Goal: Task Accomplishment & Management: Manage account settings

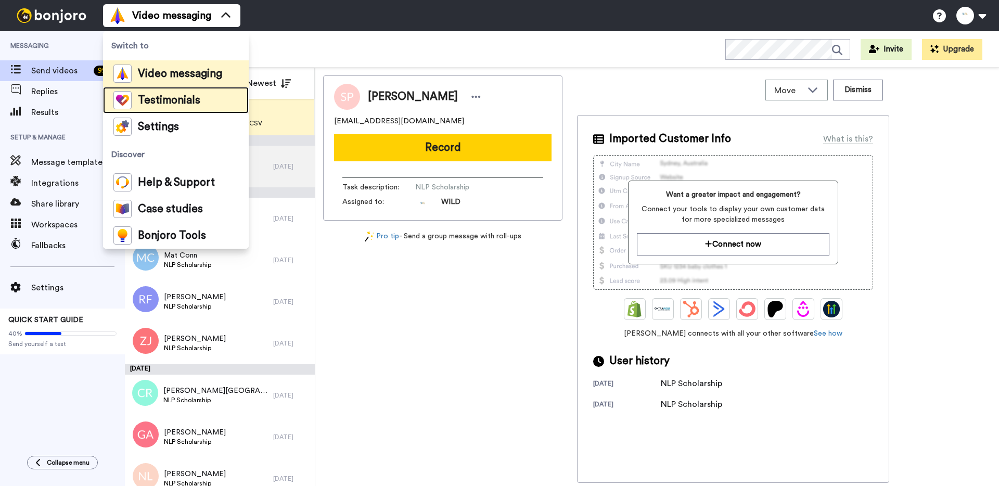
click at [163, 96] on span "Testimonials" at bounding box center [169, 100] width 62 height 10
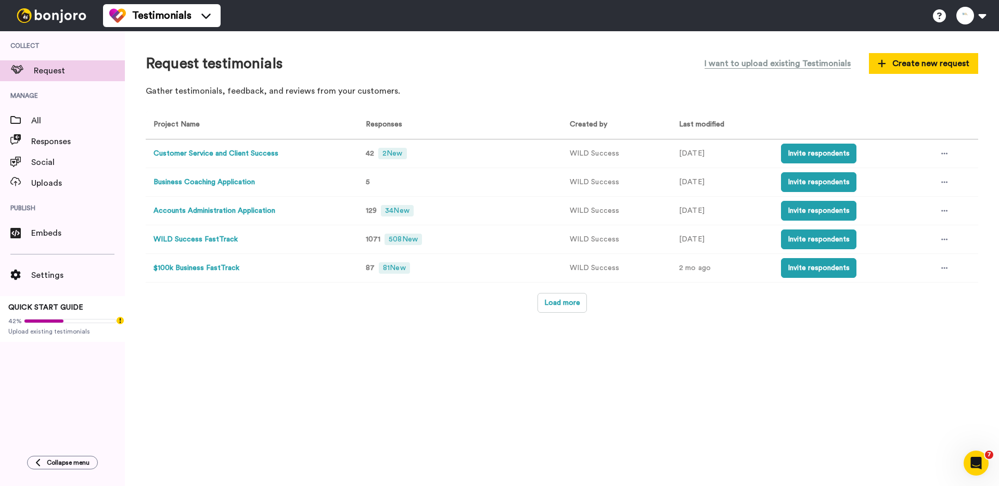
click at [257, 155] on button "Customer Service and Client Success" at bounding box center [215, 153] width 125 height 11
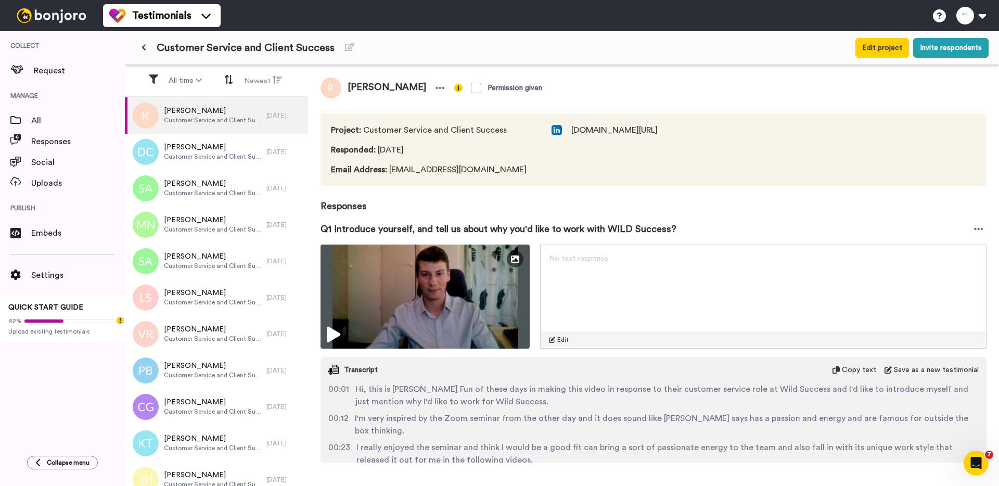
click at [144, 45] on icon at bounding box center [144, 47] width 5 height 7
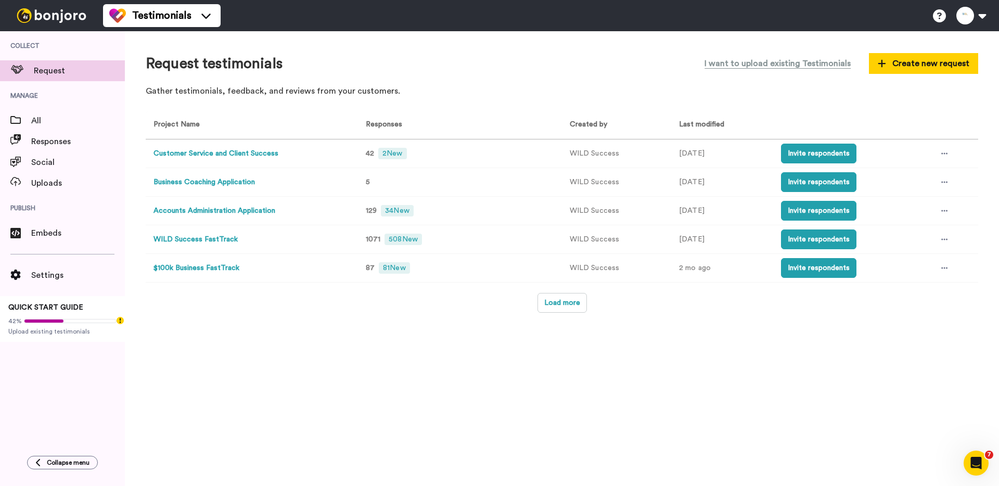
click at [221, 155] on button "Customer Service and Client Success" at bounding box center [215, 153] width 125 height 11
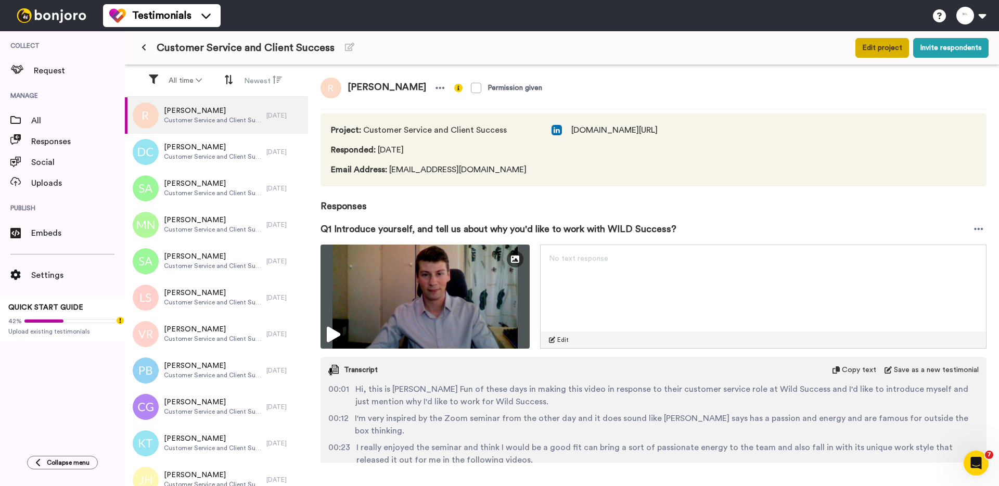
click at [872, 50] on button "Edit project" at bounding box center [882, 48] width 54 height 20
click at [142, 48] on icon at bounding box center [144, 47] width 5 height 7
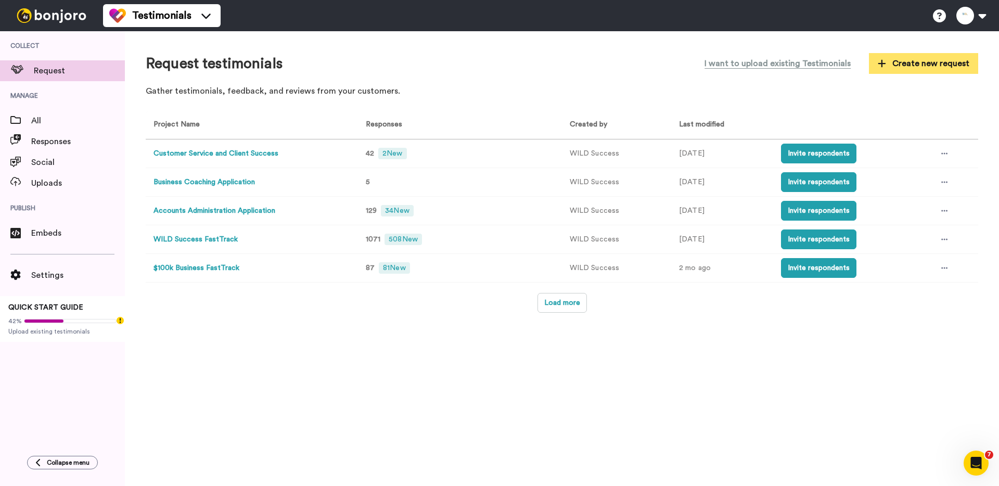
click at [912, 66] on span "Create new request" at bounding box center [924, 63] width 92 height 12
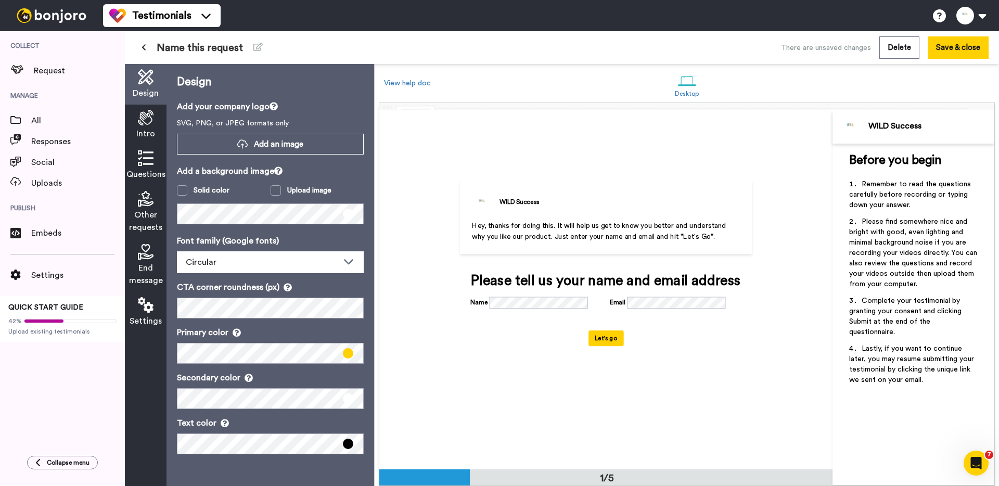
click at [210, 45] on span "Name this request" at bounding box center [200, 48] width 86 height 15
click at [210, 48] on span "Name this request" at bounding box center [200, 48] width 86 height 15
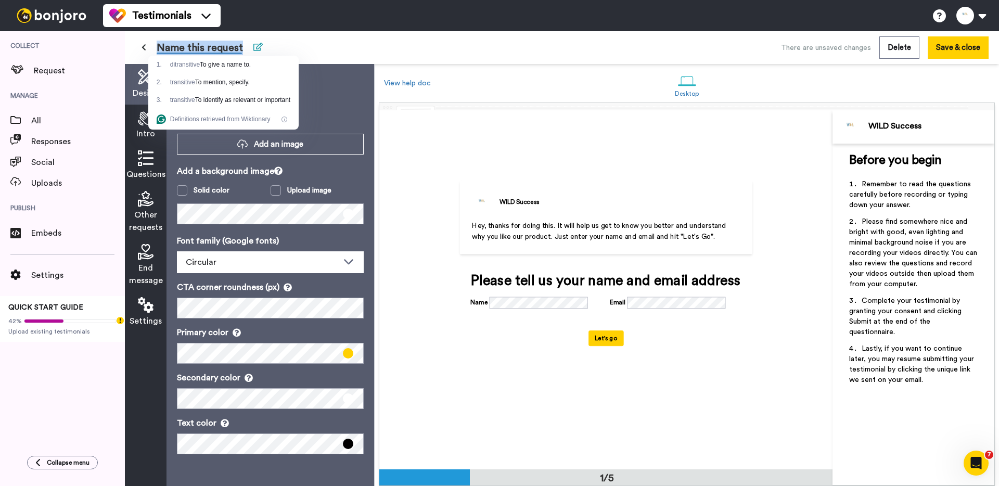
click at [260, 42] on button at bounding box center [258, 47] width 22 height 19
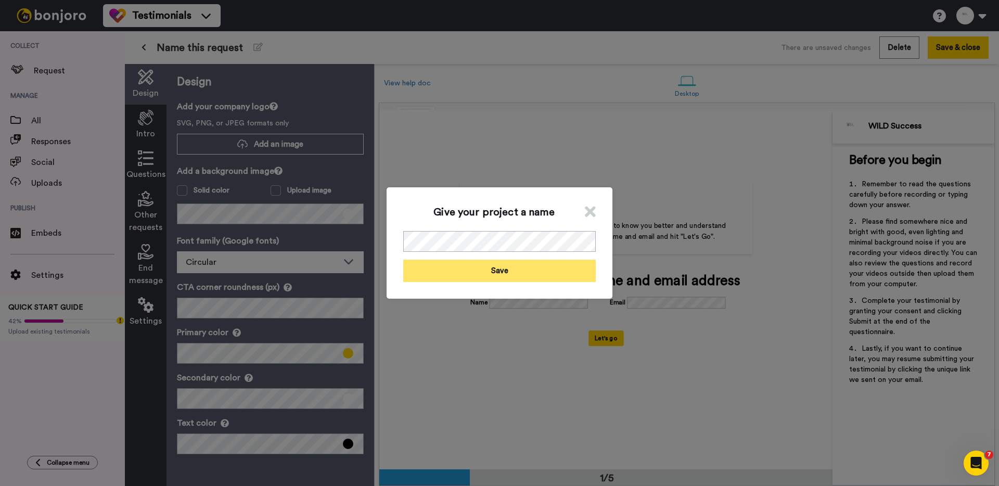
click at [517, 274] on button "Save" at bounding box center [499, 271] width 192 height 22
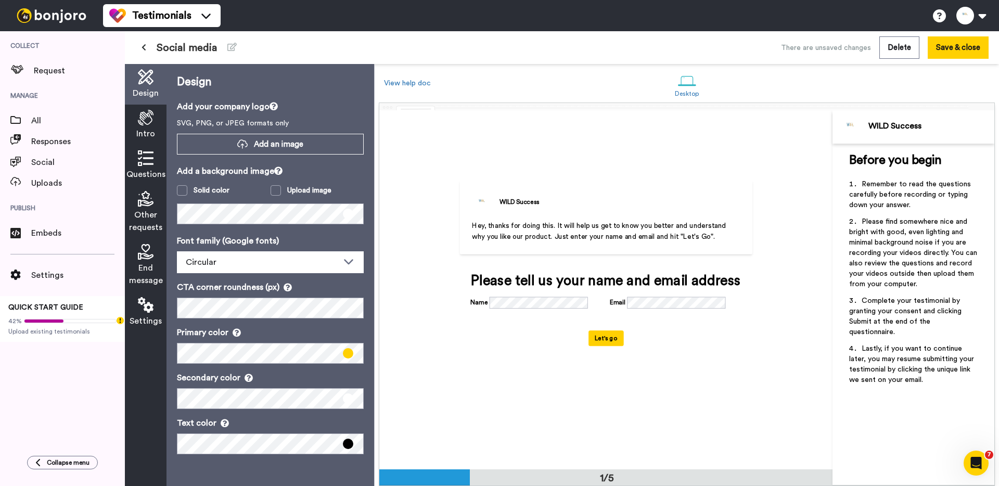
click at [140, 118] on icon at bounding box center [146, 118] width 16 height 16
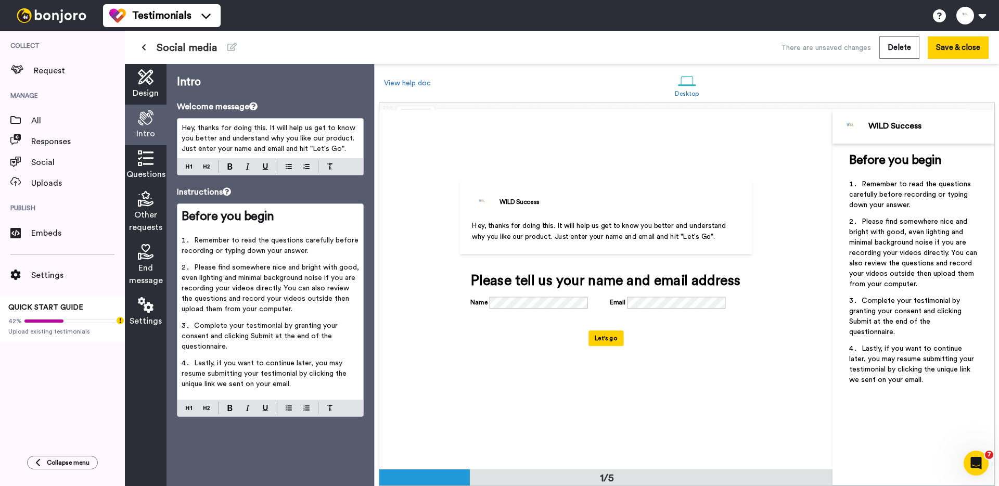
click at [238, 145] on span "Hey, thanks for doing this. It will help us get to know you better and understa…" at bounding box center [270, 138] width 176 height 28
click at [233, 262] on li "Remember to read the questions carefully before recording or typing down your a…" at bounding box center [270, 248] width 177 height 27
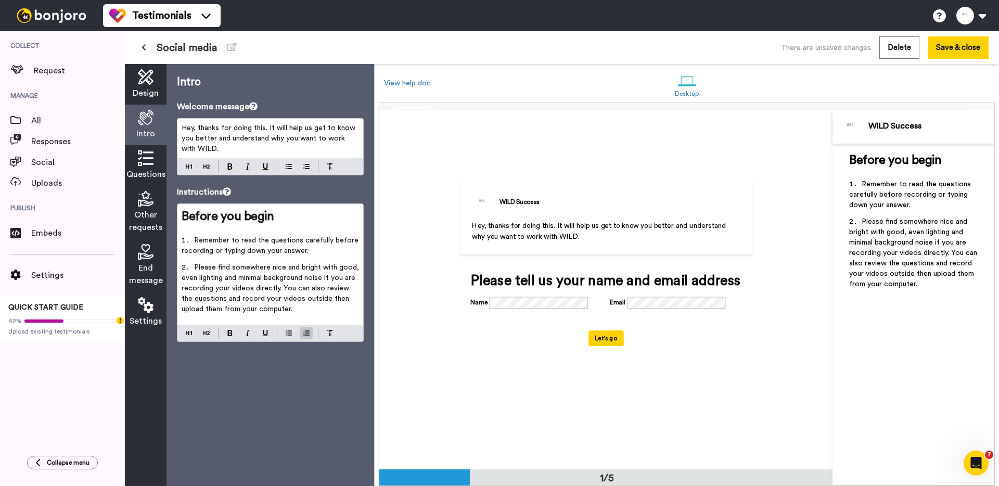
click at [148, 159] on icon at bounding box center [146, 158] width 16 height 16
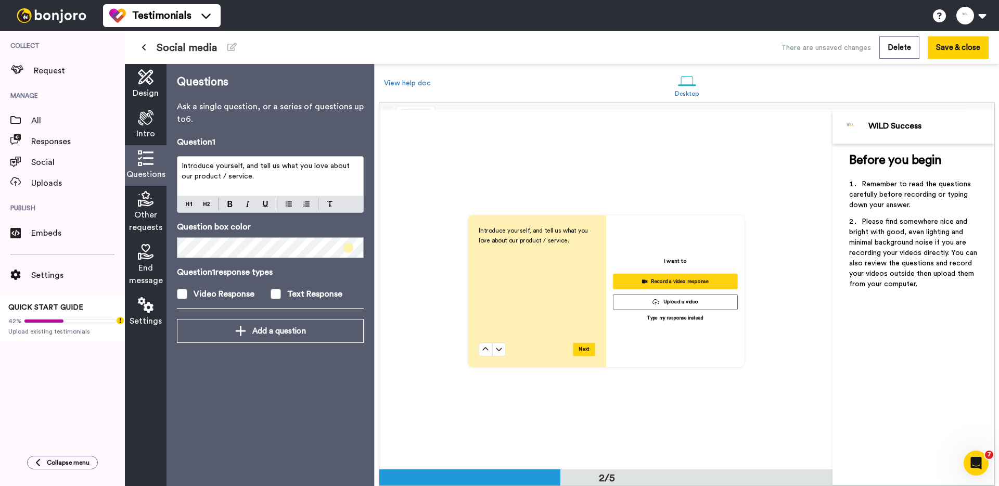
scroll to position [359, 0]
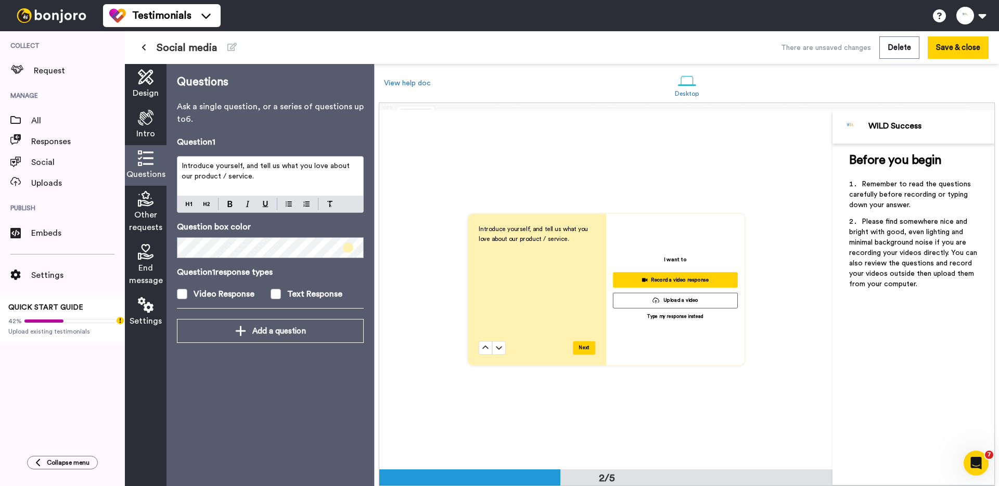
click at [259, 171] on p "Introduce yourself, and tell us what you love about our product / service." at bounding box center [270, 171] width 177 height 21
click at [285, 290] on label "Text Response" at bounding box center [318, 294] width 94 height 12
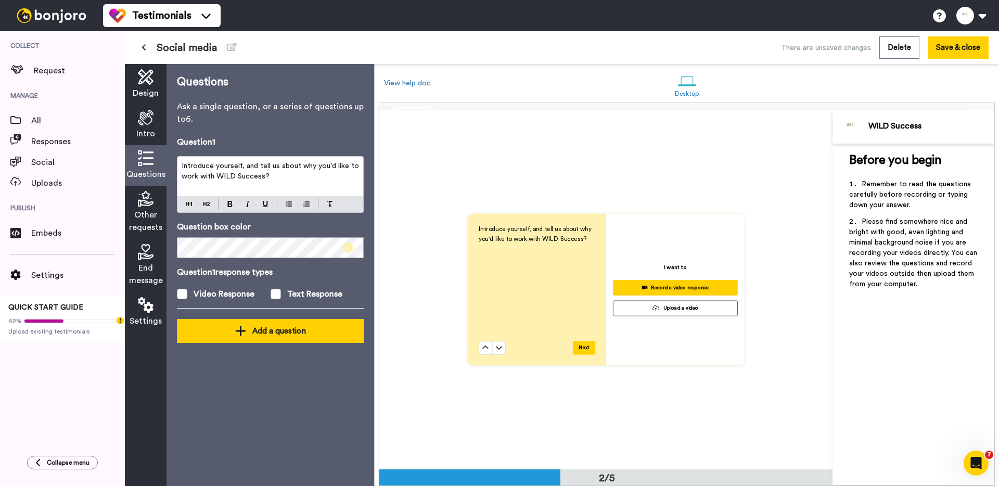
click at [266, 332] on div "Add a question" at bounding box center [270, 331] width 170 height 12
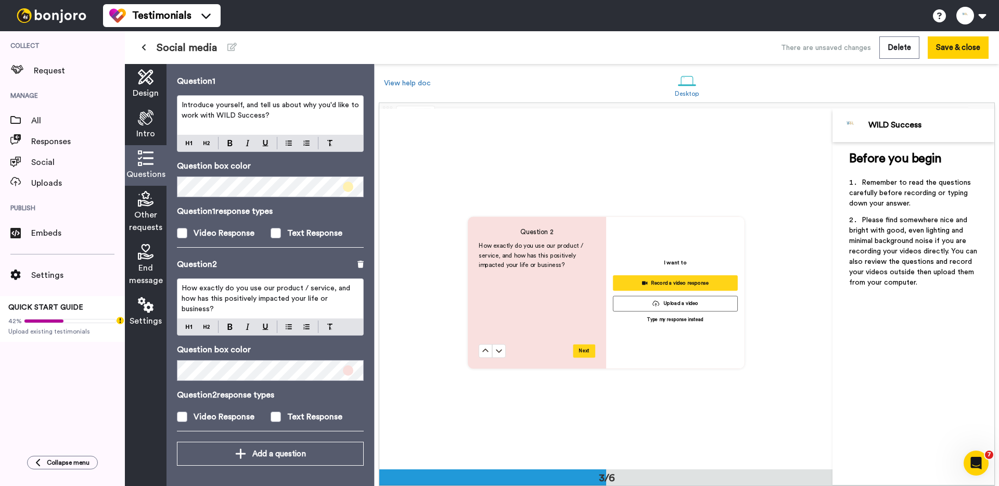
scroll to position [718, 0]
click at [260, 306] on div "How exactly do you use our product / service, and how has this positively impac…" at bounding box center [270, 299] width 186 height 40
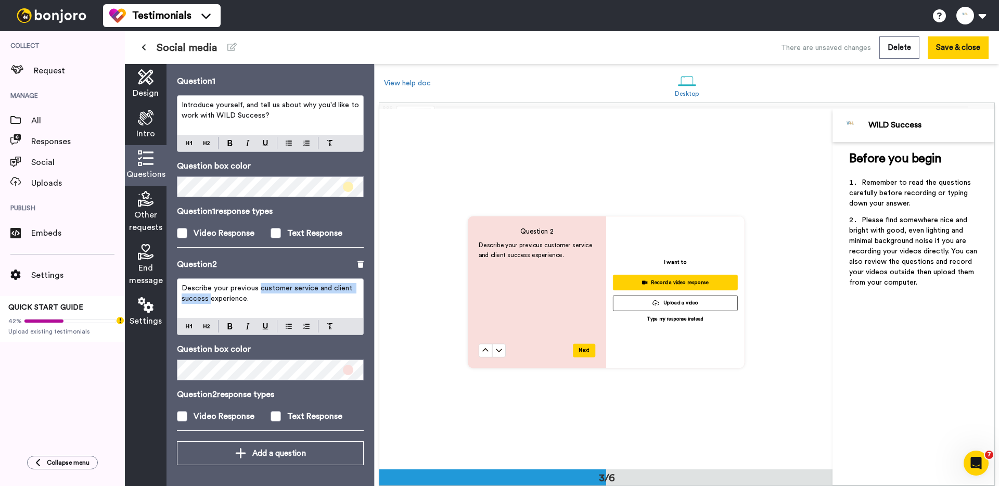
drag, startPoint x: 260, startPoint y: 289, endPoint x: 209, endPoint y: 302, distance: 52.1
click at [209, 302] on span "Describe your previous customer service and client success experience." at bounding box center [268, 294] width 173 height 18
click at [274, 415] on span at bounding box center [276, 416] width 10 height 10
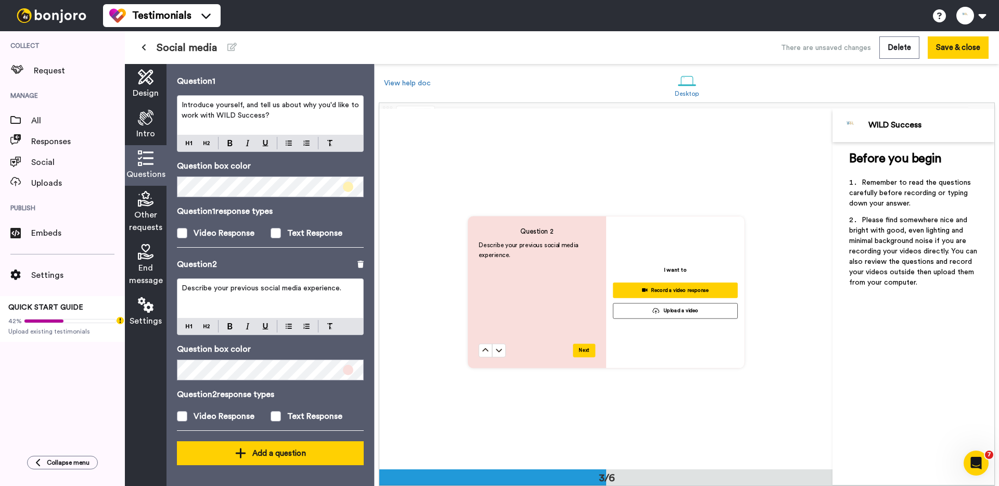
click at [262, 456] on div "Add a question" at bounding box center [270, 453] width 170 height 12
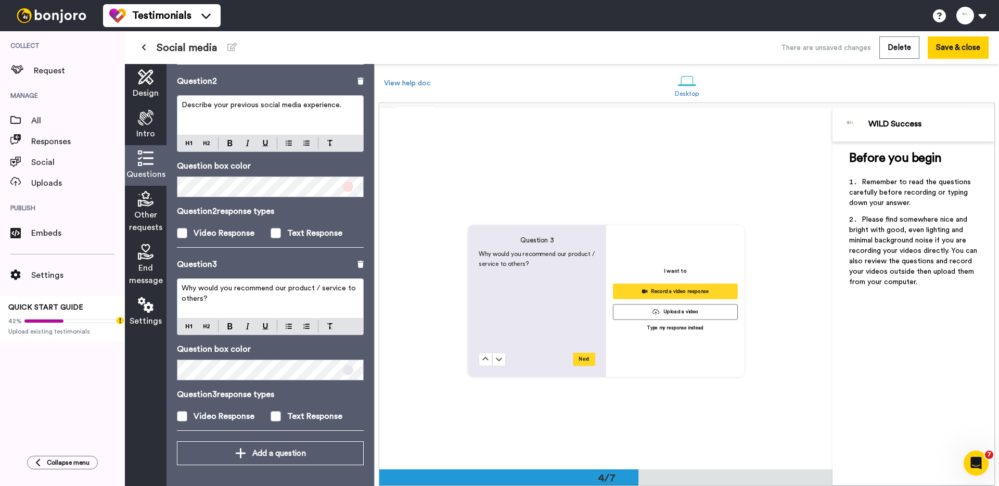
scroll to position [1081, 0]
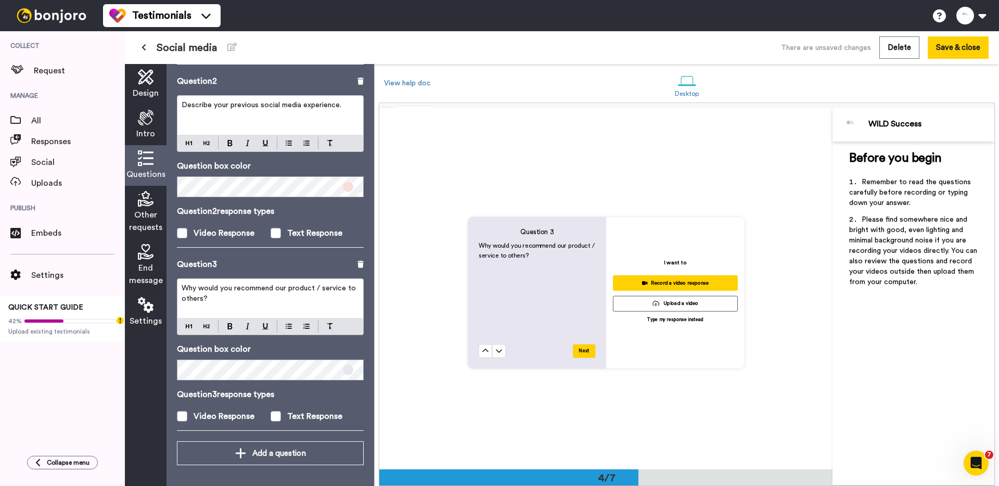
click at [252, 287] on span "Why would you recommend our product / service to others?" at bounding box center [270, 294] width 176 height 18
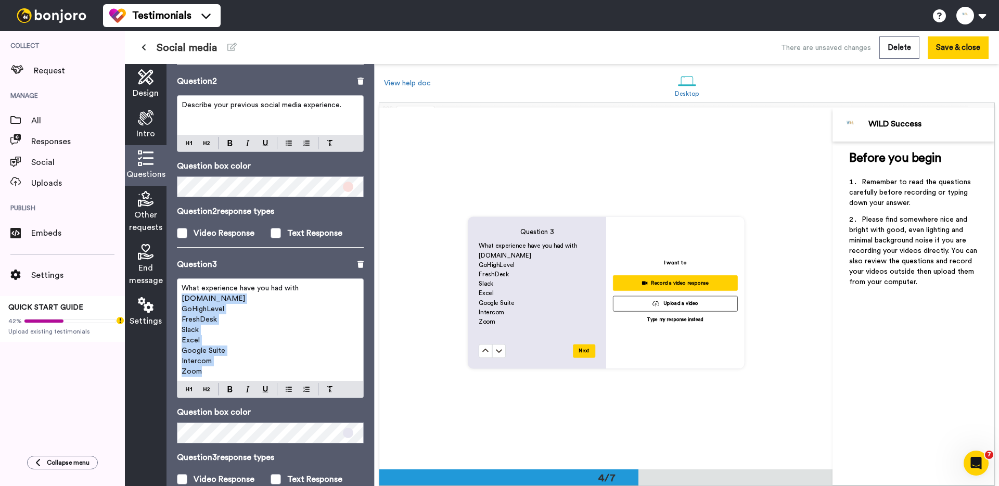
drag, startPoint x: 212, startPoint y: 370, endPoint x: 181, endPoint y: 296, distance: 80.9
click at [181, 297] on div "What experience have you had with [DOMAIN_NAME] GoHighLevel FreshDesk Slack Exc…" at bounding box center [270, 330] width 186 height 102
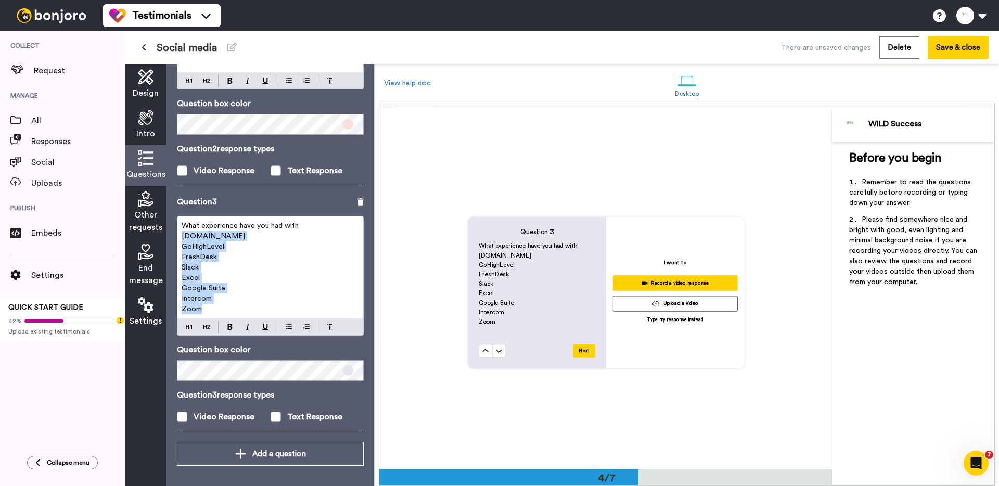
scroll to position [307, 0]
click at [276, 419] on span at bounding box center [276, 416] width 10 height 10
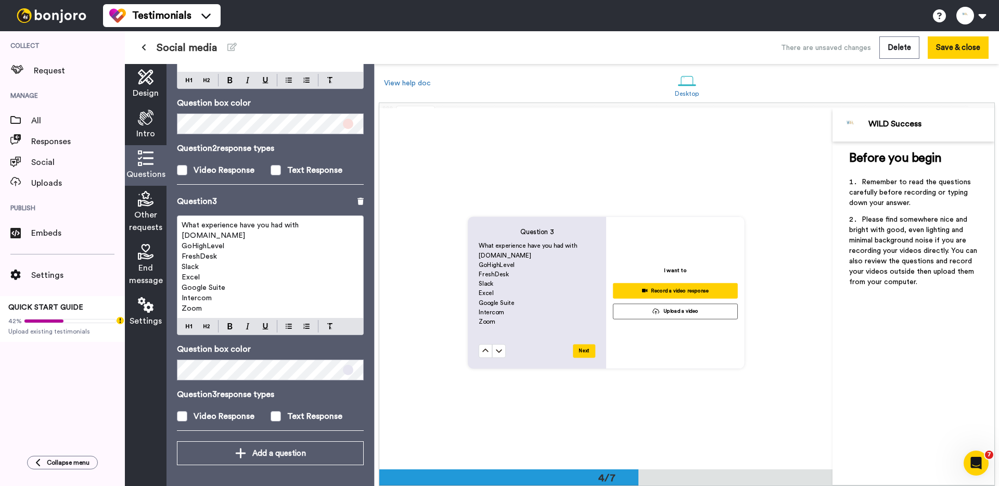
click at [229, 277] on p "Excel" at bounding box center [270, 277] width 177 height 10
drag, startPoint x: 220, startPoint y: 306, endPoint x: 178, endPoint y: 235, distance: 82.5
click at [178, 235] on div "What experience have you had with [DOMAIN_NAME] GoHighLevel FreshDesk Slack Exc…" at bounding box center [270, 267] width 186 height 102
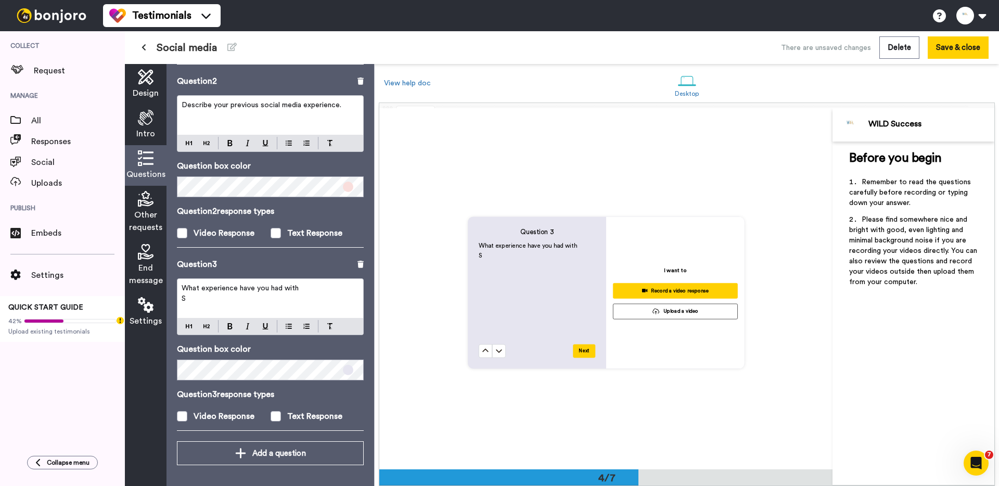
scroll to position [244, 0]
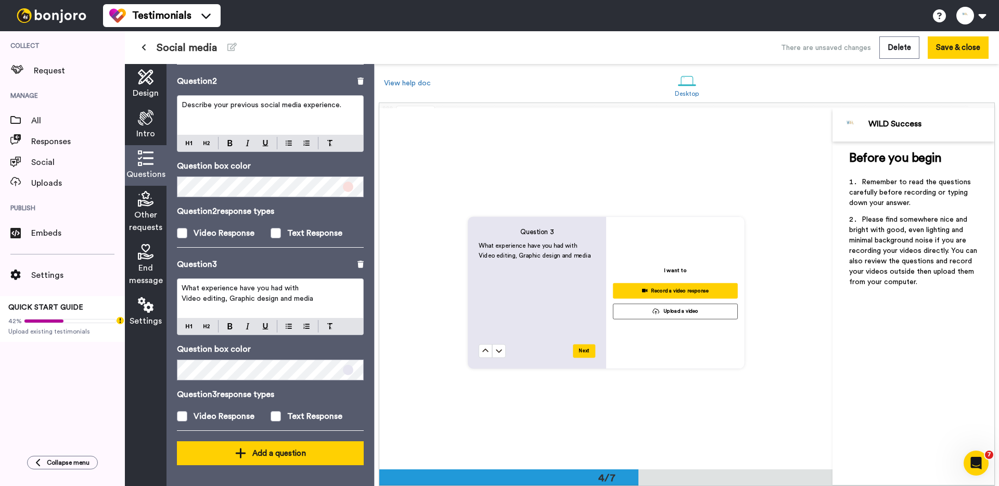
click at [268, 451] on div "Add a question" at bounding box center [270, 453] width 170 height 12
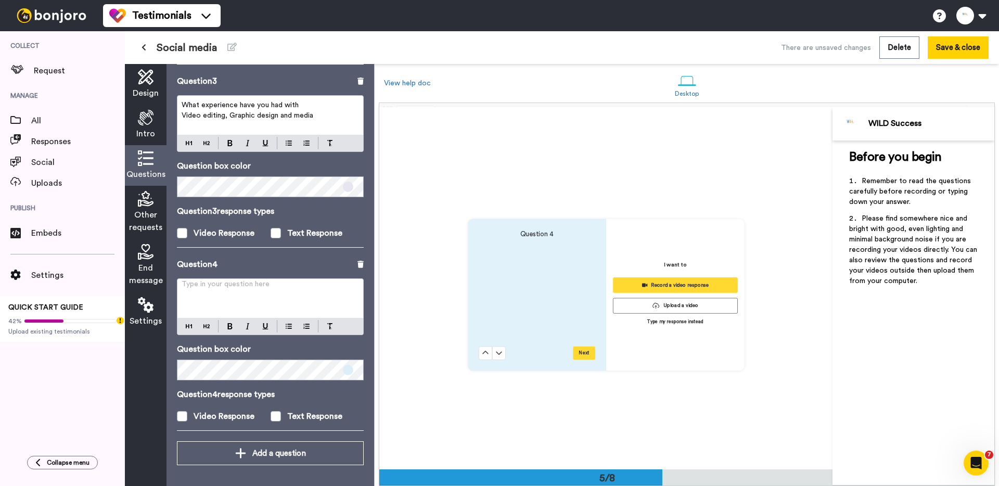
scroll to position [1444, 0]
click at [241, 309] on div "Type in your question here ﻿" at bounding box center [270, 298] width 186 height 39
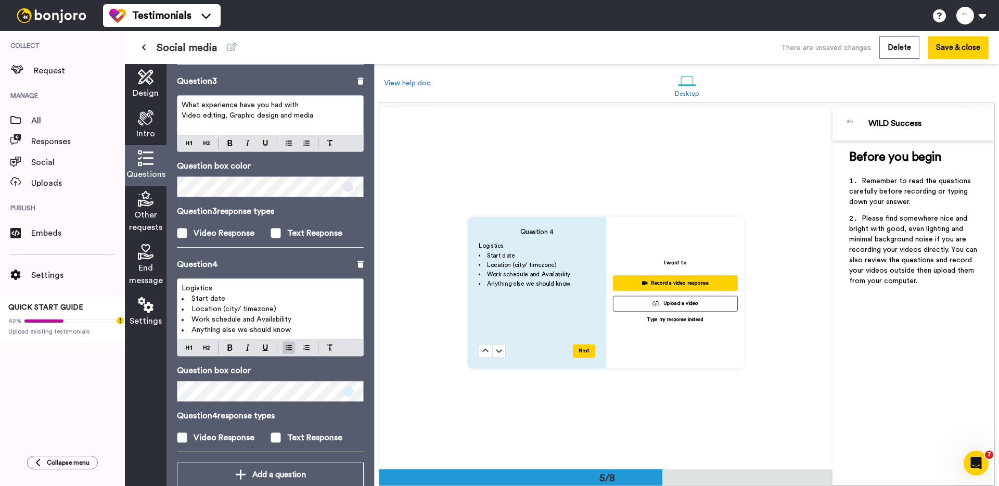
click at [144, 211] on span "Other requests" at bounding box center [145, 221] width 33 height 25
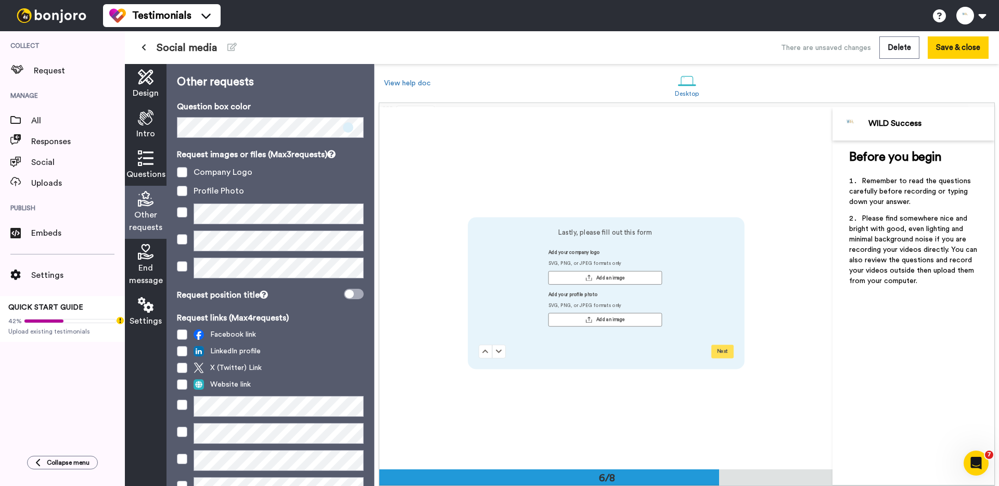
scroll to position [1808, 0]
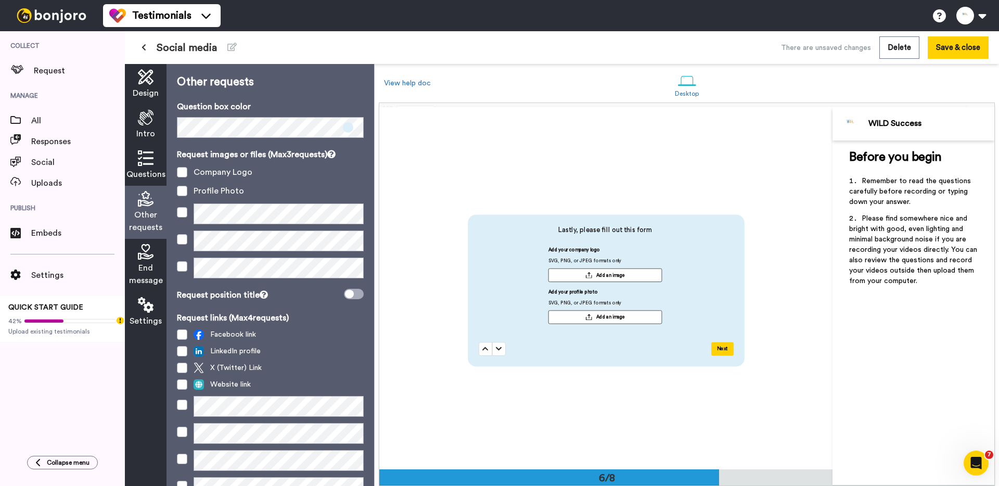
click at [187, 201] on div "Request images or files (Max 3 requests) Company Logo Profile Photo" at bounding box center [270, 216] width 187 height 136
click at [186, 187] on span at bounding box center [182, 191] width 10 height 10
click at [181, 171] on span at bounding box center [182, 172] width 10 height 10
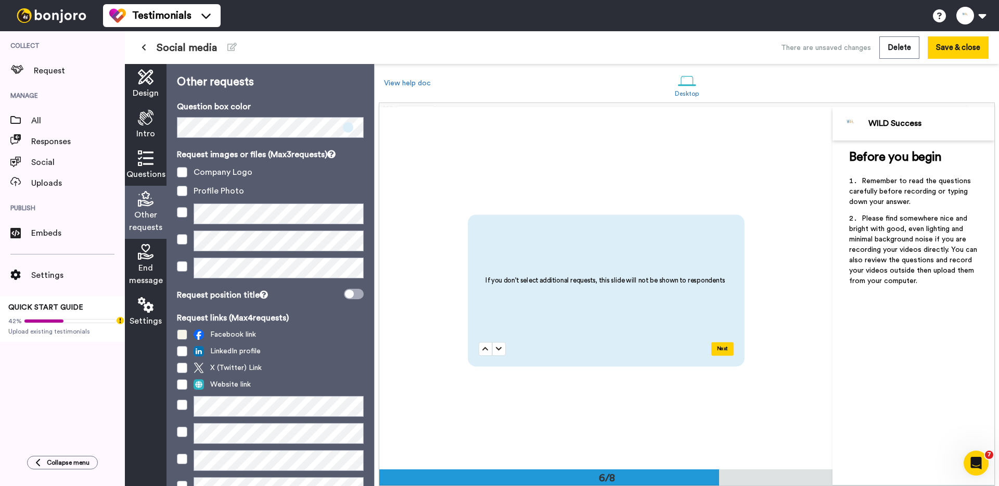
click at [184, 333] on span at bounding box center [182, 334] width 10 height 10
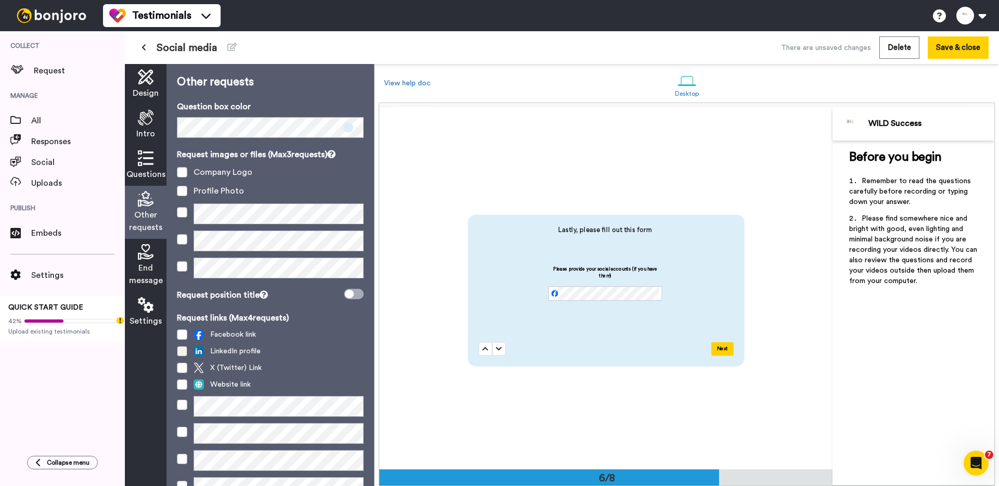
click at [184, 350] on span at bounding box center [182, 351] width 10 height 10
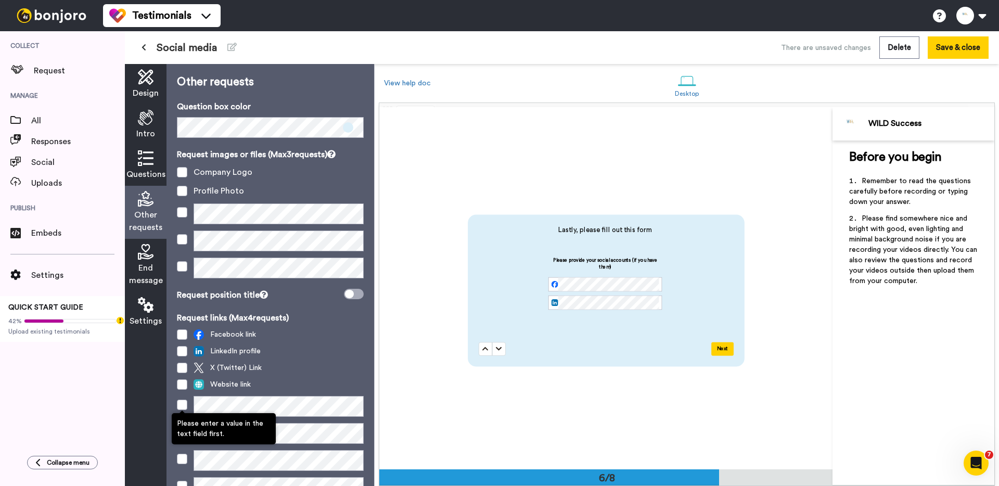
click at [180, 408] on span at bounding box center [182, 405] width 10 height 10
click at [182, 409] on span at bounding box center [182, 406] width 10 height 10
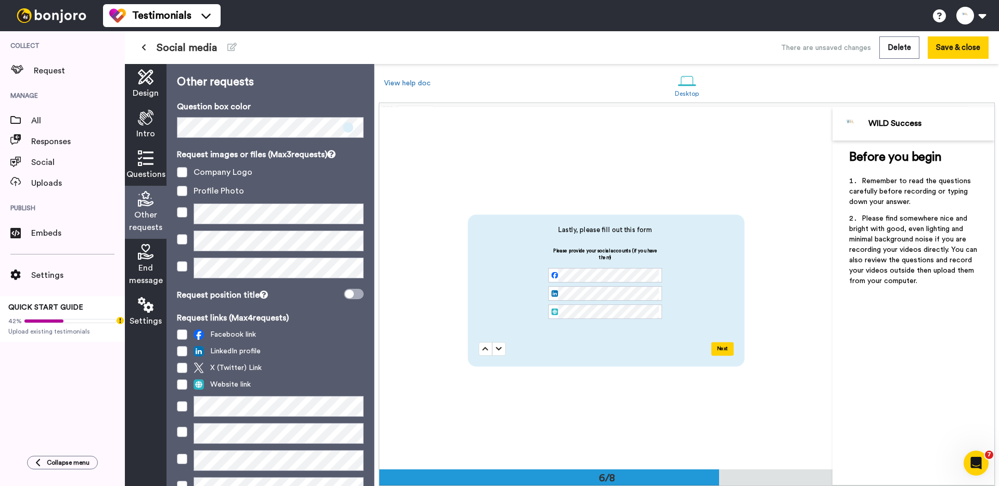
click at [138, 262] on span "End message" at bounding box center [146, 274] width 34 height 25
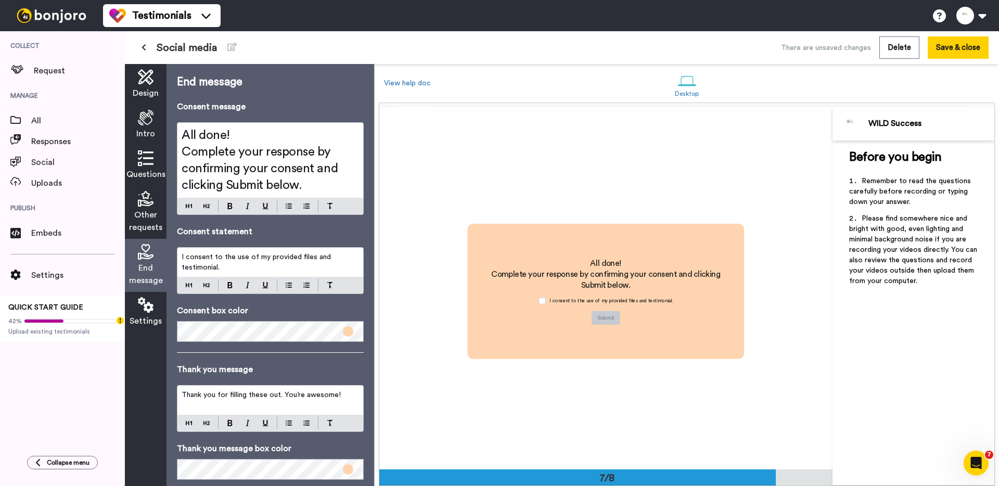
scroll to position [2170, 0]
click at [258, 151] on span "Complete your response by confirming your consent and clicking Submit below." at bounding box center [261, 169] width 159 height 46
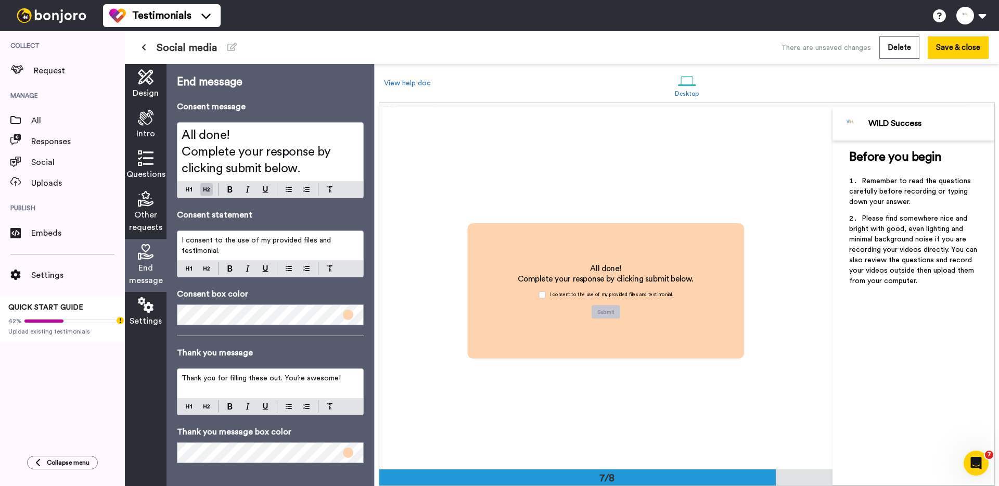
click at [248, 234] on div "I consent to the use of my provided files and testimonial." at bounding box center [270, 245] width 186 height 29
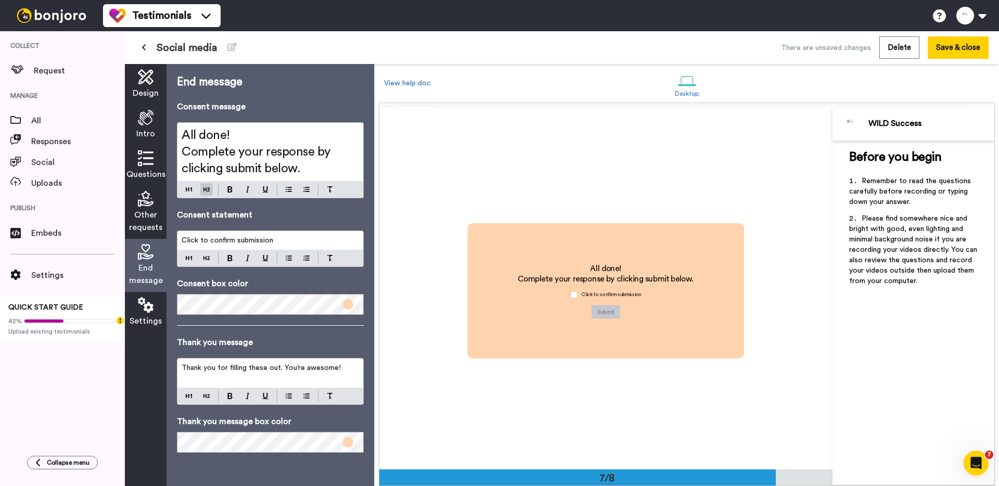
click at [148, 302] on icon at bounding box center [146, 305] width 16 height 16
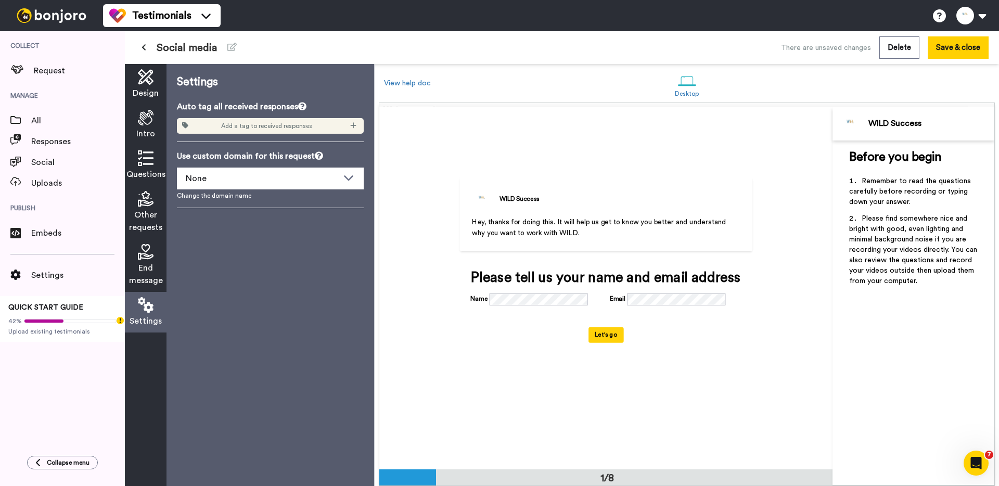
scroll to position [0, 0]
click at [960, 48] on button "Save & close" at bounding box center [958, 47] width 61 height 22
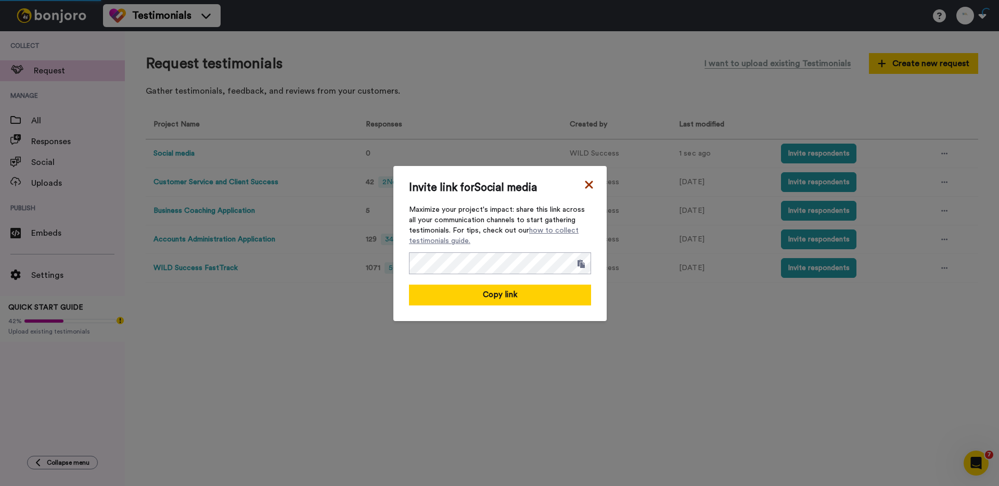
click at [587, 186] on icon at bounding box center [589, 185] width 8 height 8
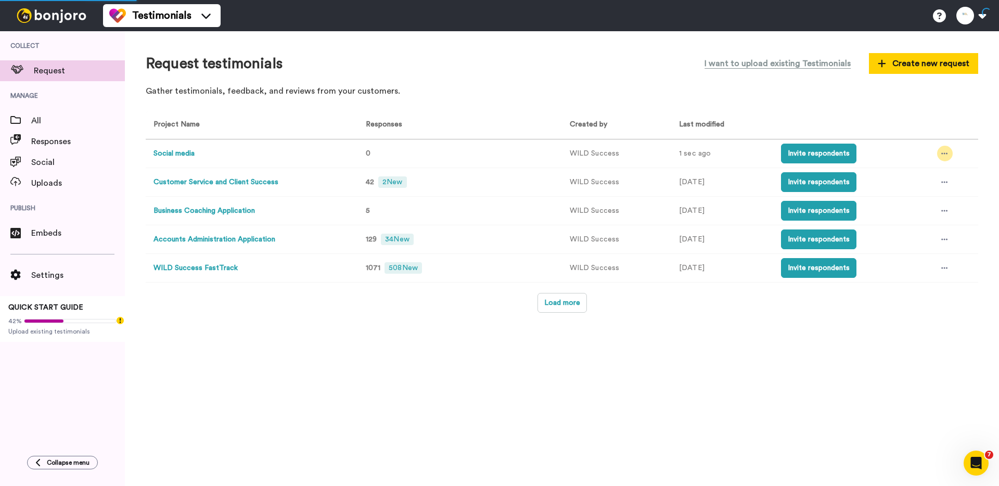
click at [944, 159] on div at bounding box center [945, 154] width 16 height 16
click at [824, 97] on p "Gather testimonials, feedback, and reviews from your customers." at bounding box center [562, 91] width 832 height 12
click at [943, 63] on span "Create new request" at bounding box center [924, 63] width 92 height 12
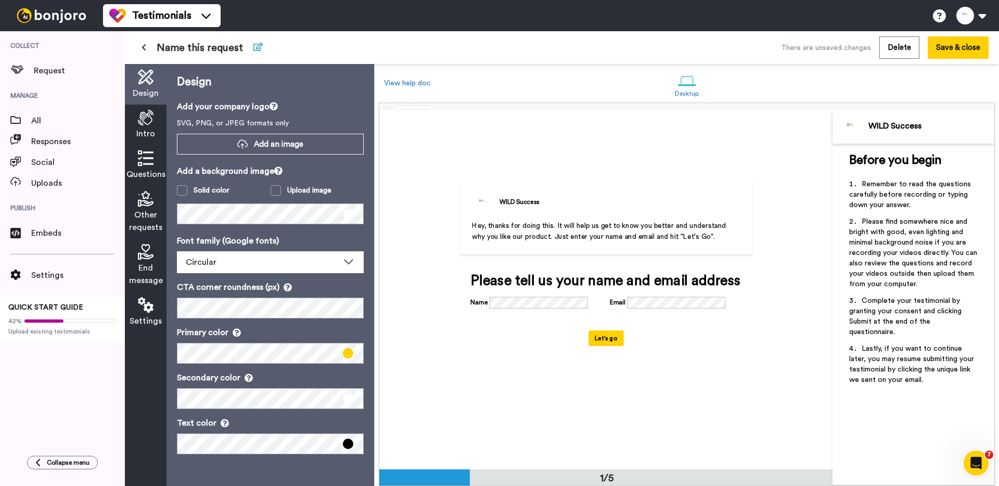
click at [253, 48] on icon at bounding box center [257, 47] width 9 height 8
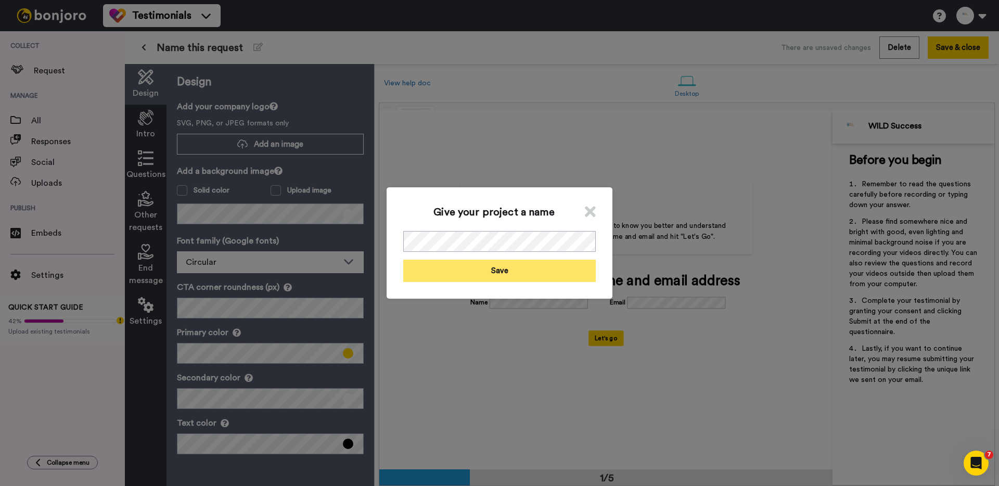
click at [465, 273] on button "Save" at bounding box center [499, 271] width 192 height 22
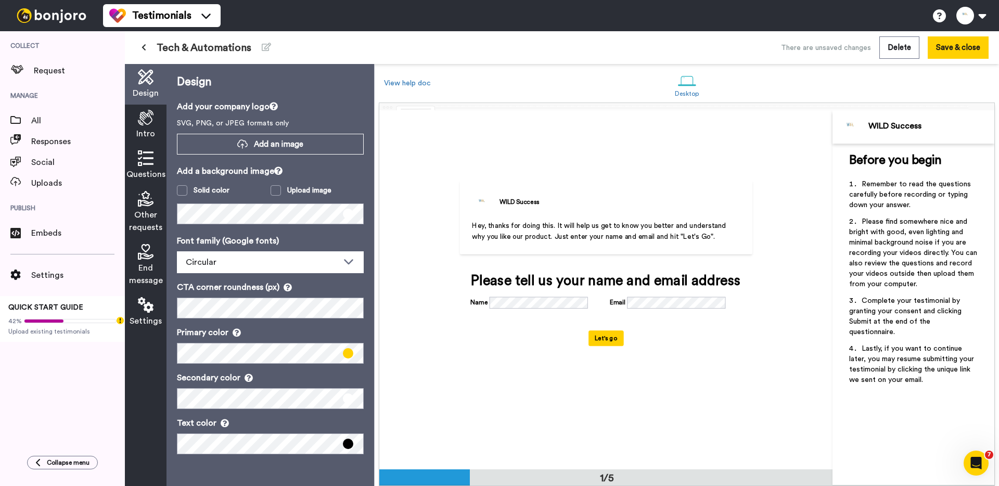
click at [151, 118] on icon at bounding box center [146, 118] width 16 height 16
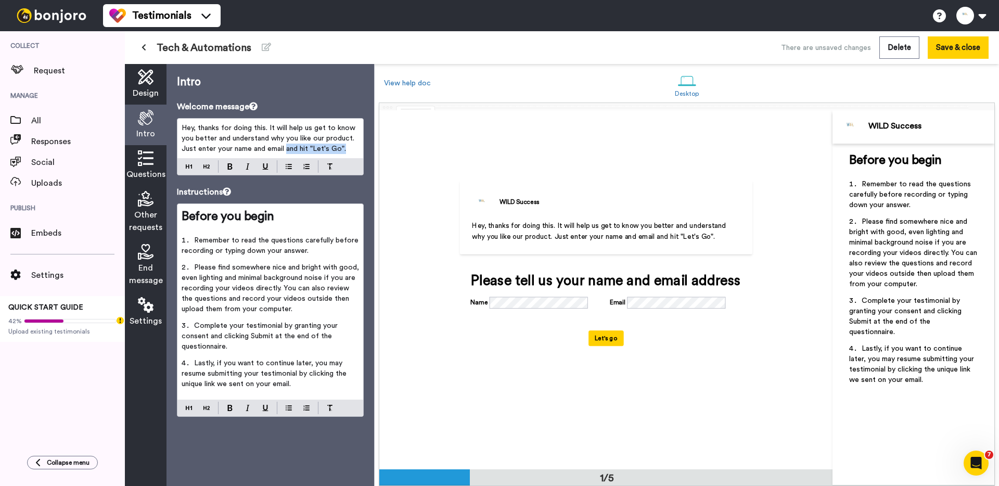
click at [286, 154] on div "Hey, thanks for doing this. It will help us get to know you better and understa…" at bounding box center [270, 139] width 186 height 40
click at [262, 318] on li "Please find somewhere nice and bright with good, even lighting and minimal back…" at bounding box center [270, 291] width 177 height 58
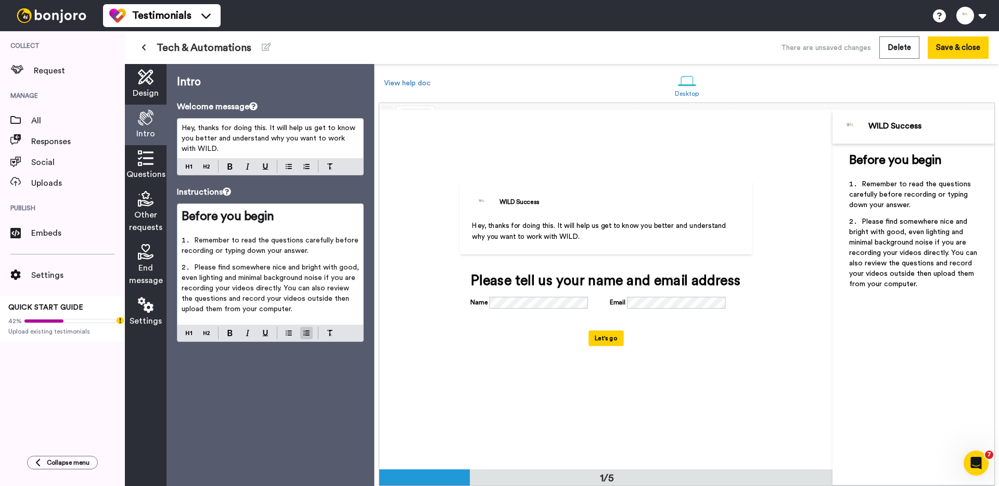
click at [151, 158] on icon at bounding box center [146, 158] width 16 height 16
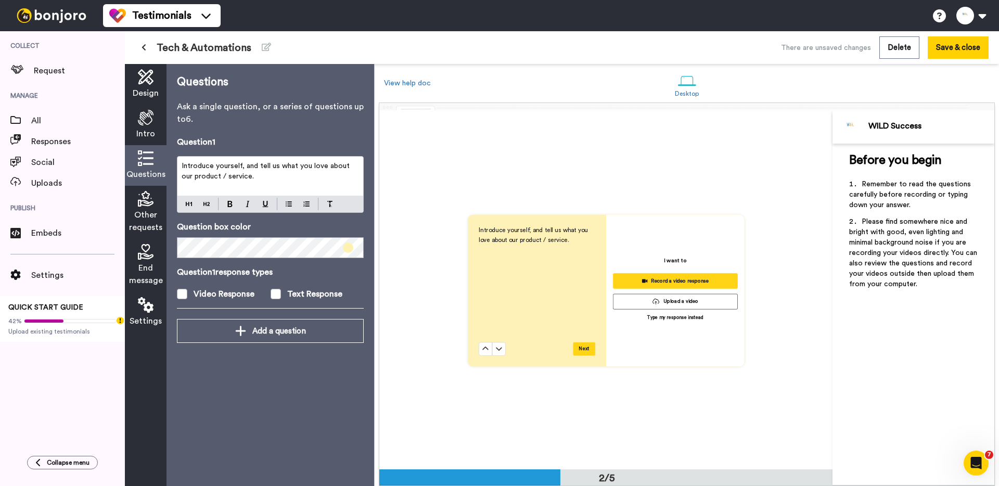
scroll to position [359, 0]
click at [274, 170] on span "Introduce yourself, and tell us what you love about our product / service." at bounding box center [267, 171] width 170 height 18
click at [303, 300] on div "Question 1 Introduce yourself, and tell us about why you'd like to work with WI…" at bounding box center [270, 227] width 187 height 183
click at [299, 290] on div "Text Response" at bounding box center [314, 294] width 55 height 12
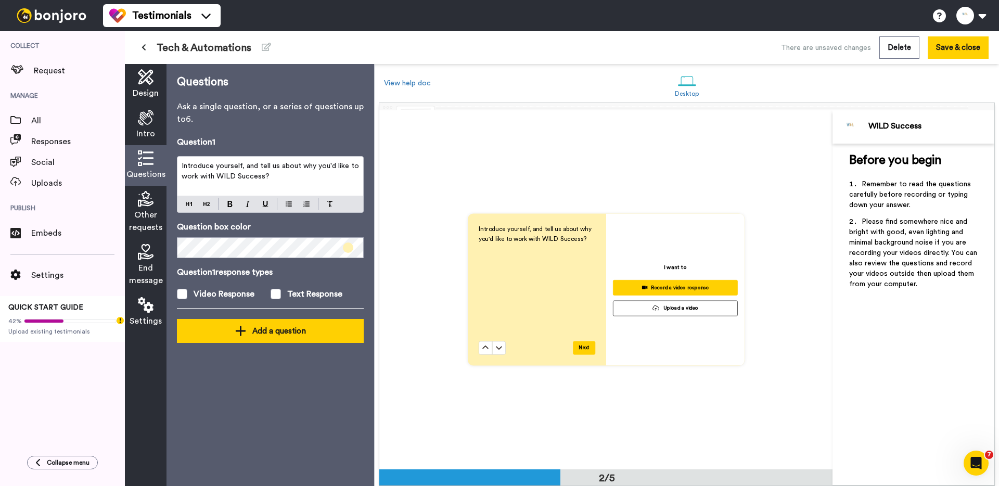
click at [274, 322] on button "Add a question" at bounding box center [270, 331] width 187 height 24
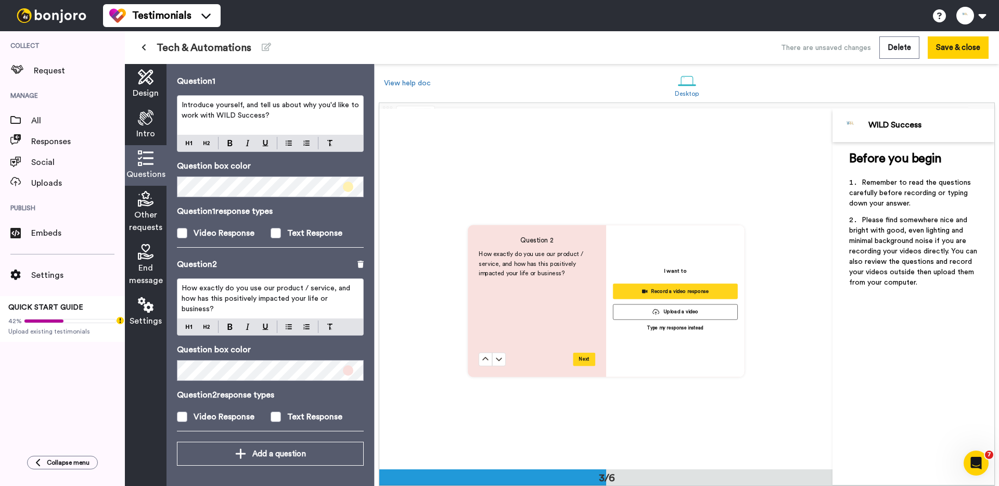
scroll to position [718, 0]
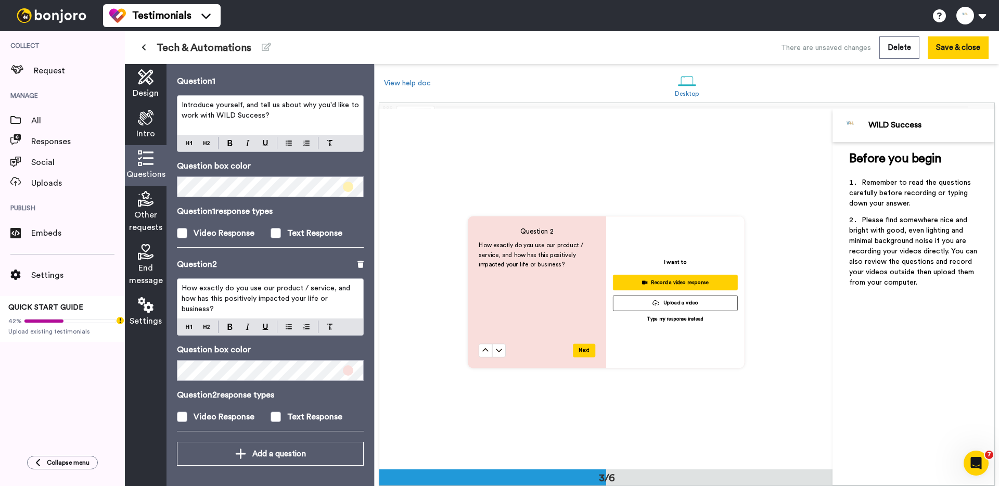
click at [250, 295] on span "How exactly do you use our product / service, and how has this positively impac…" at bounding box center [267, 299] width 171 height 28
drag, startPoint x: 258, startPoint y: 289, endPoint x: 209, endPoint y: 299, distance: 50.4
click at [209, 299] on span "Describe your previous customer service and client success experience." at bounding box center [268, 294] width 173 height 18
click at [308, 290] on span "Describe your previous tech and autonations experience." at bounding box center [257, 294] width 151 height 18
click at [273, 417] on span at bounding box center [276, 416] width 10 height 10
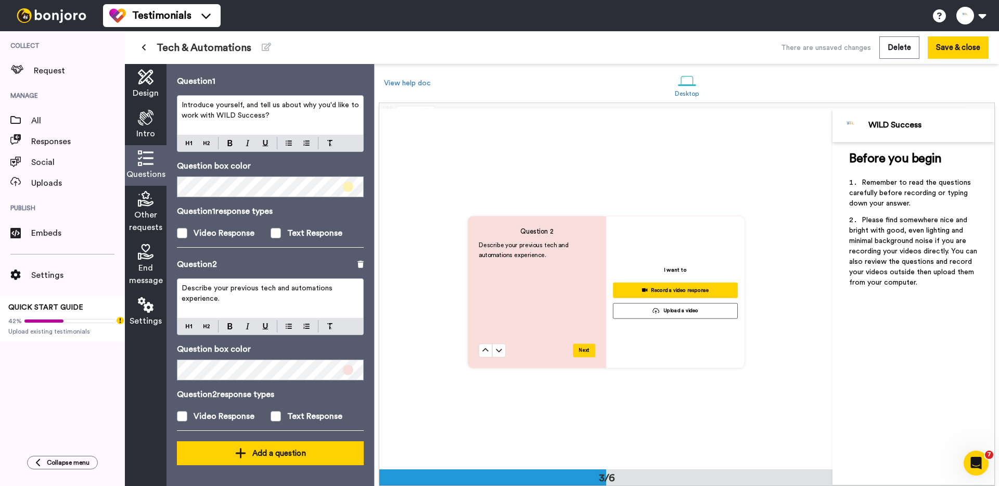
click at [263, 463] on button "Add a question" at bounding box center [270, 453] width 187 height 24
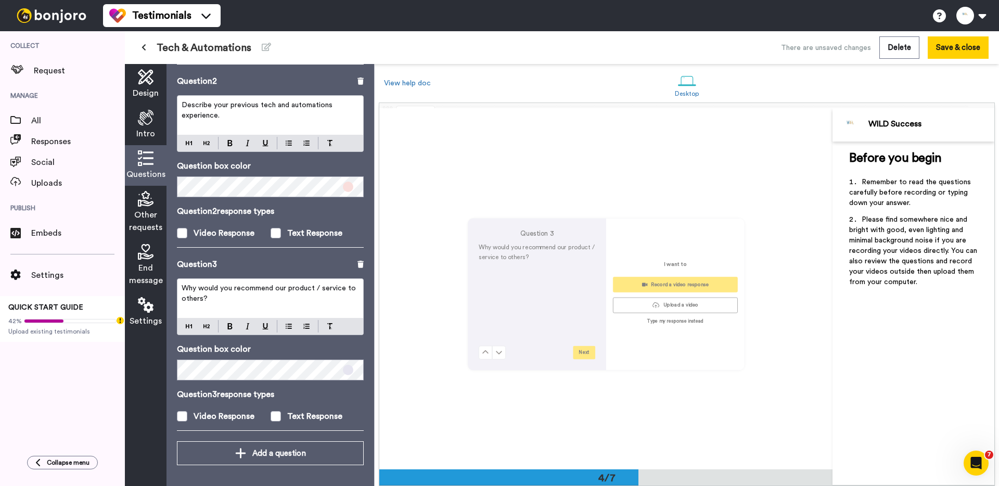
scroll to position [1081, 0]
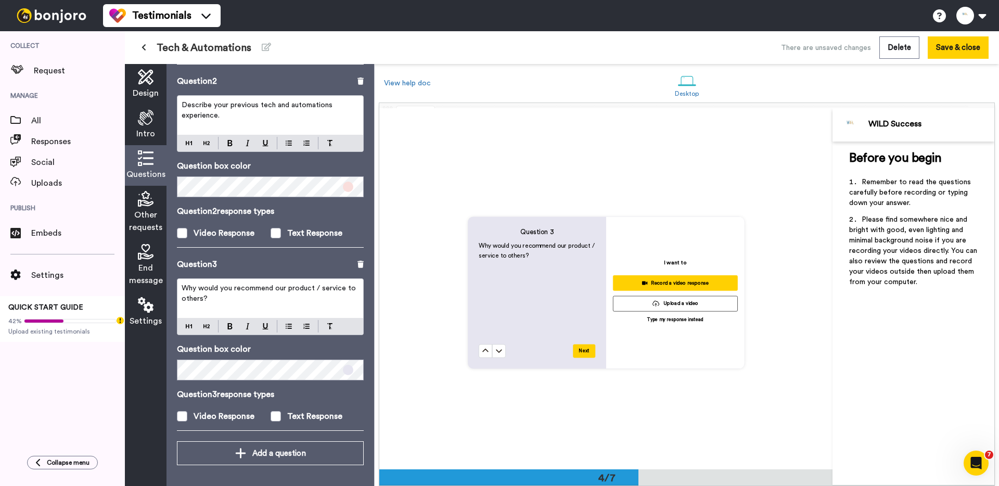
click at [240, 304] on div "Why would you recommend our product / service to others?" at bounding box center [270, 298] width 186 height 39
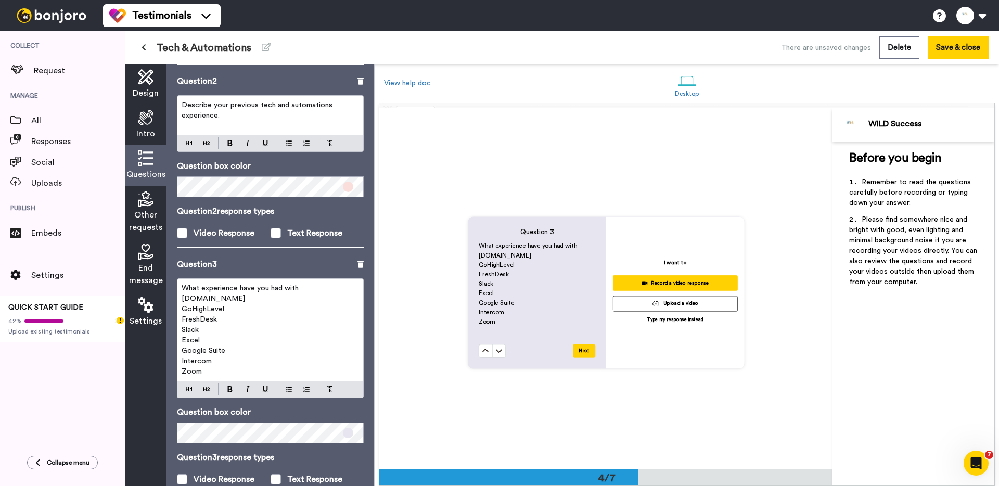
click at [279, 475] on span at bounding box center [276, 479] width 10 height 10
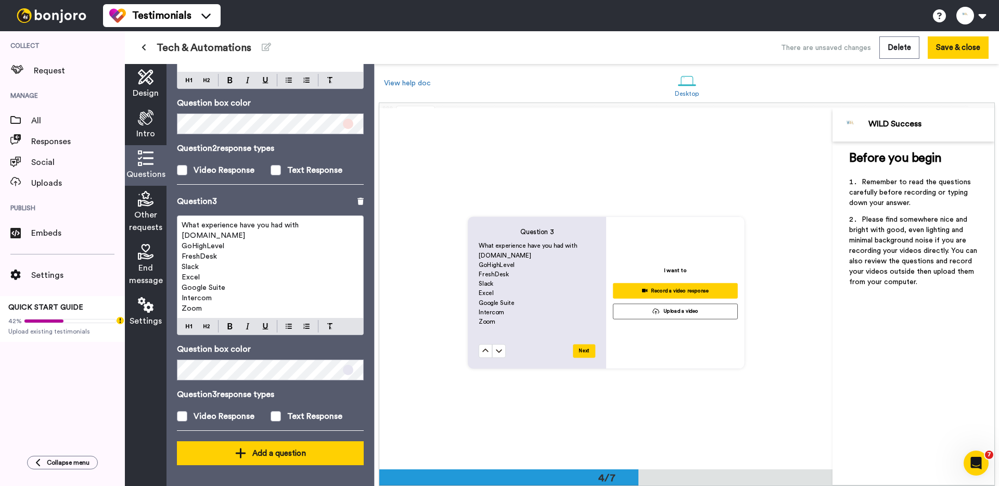
click at [271, 453] on div "Add a question" at bounding box center [270, 453] width 170 height 12
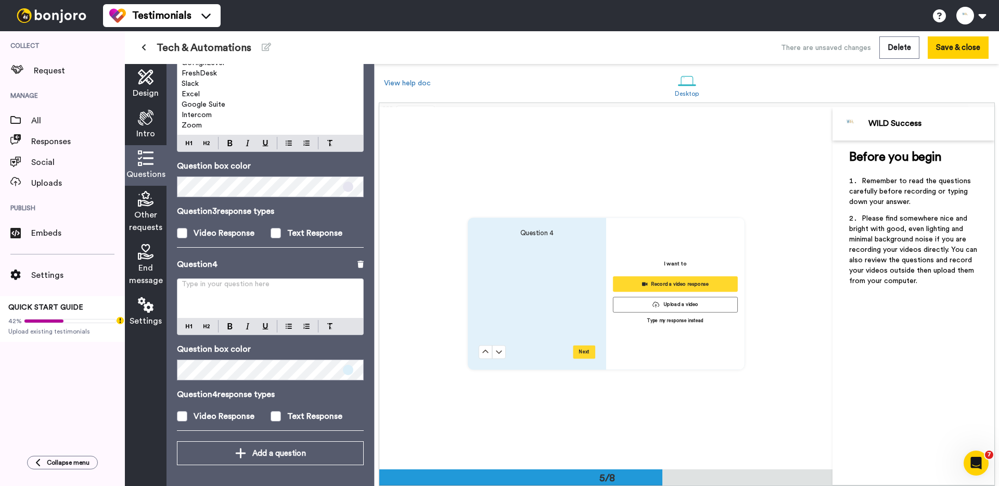
scroll to position [1444, 0]
click at [245, 300] on div "Type in your question here ﻿" at bounding box center [270, 298] width 186 height 39
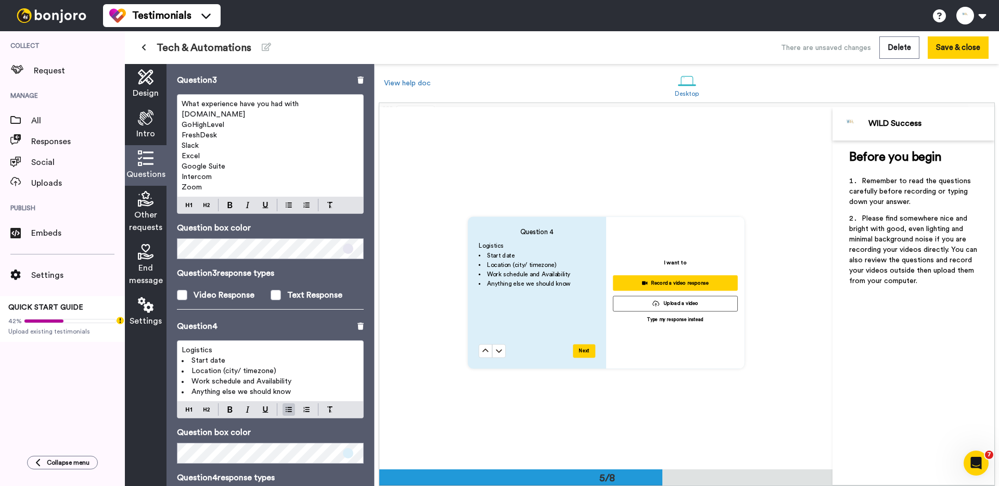
scroll to position [367, 0]
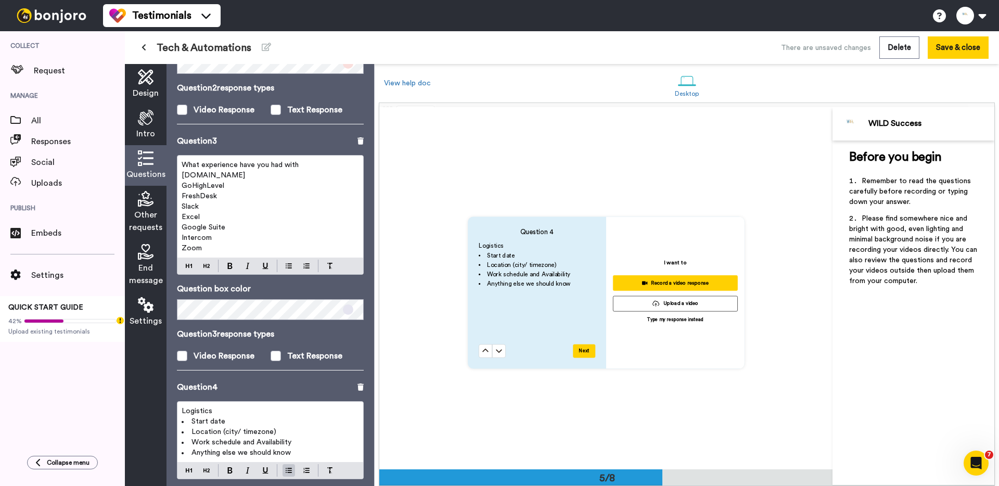
click at [222, 246] on p "Zoom" at bounding box center [270, 248] width 177 height 10
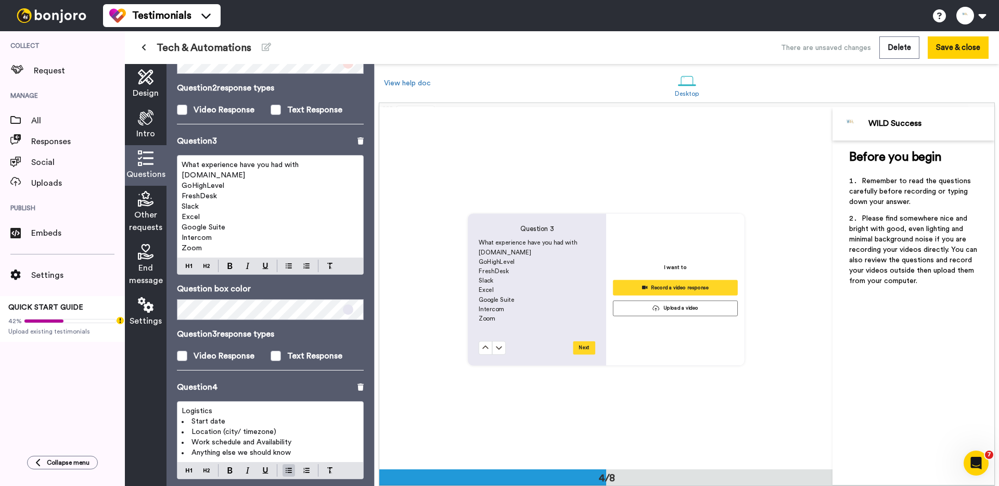
click at [478, 341] on button at bounding box center [485, 348] width 14 height 14
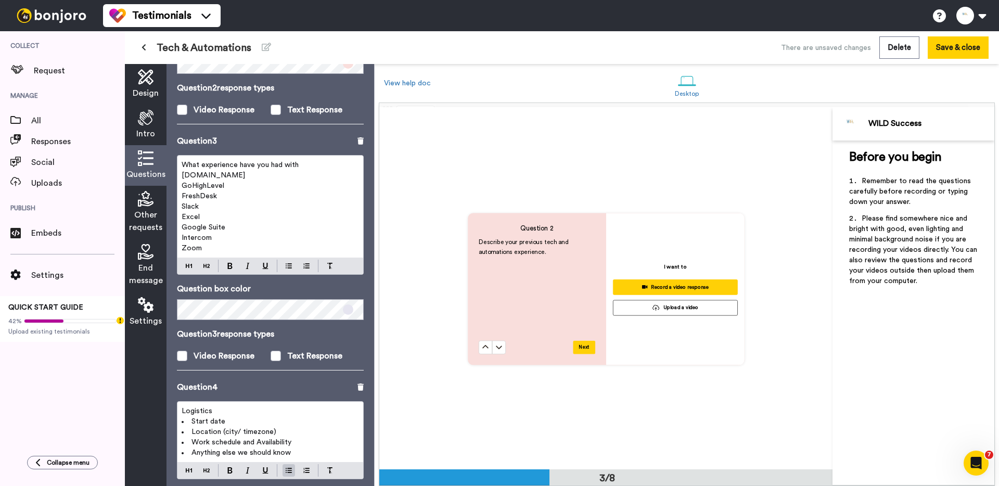
scroll to position [724, 0]
click at [222, 246] on p "Zoom" at bounding box center [270, 248] width 177 height 10
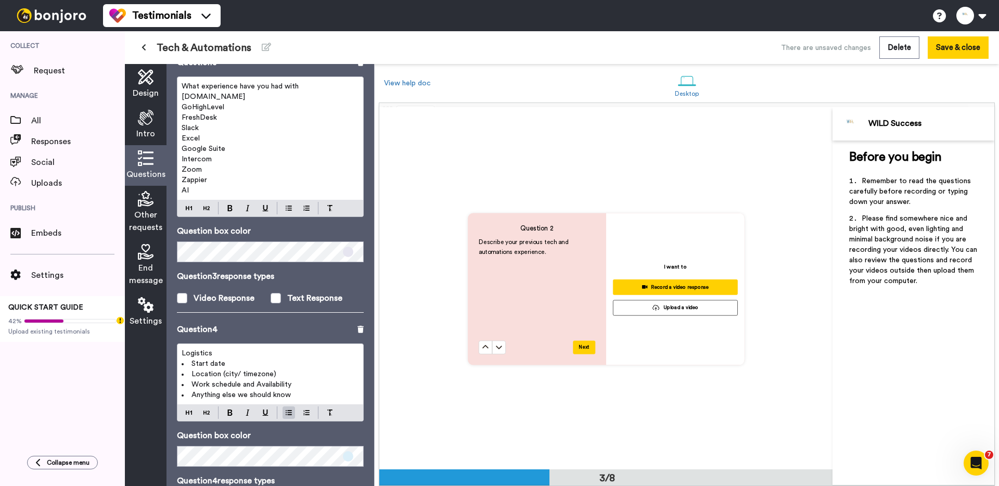
scroll to position [532, 0]
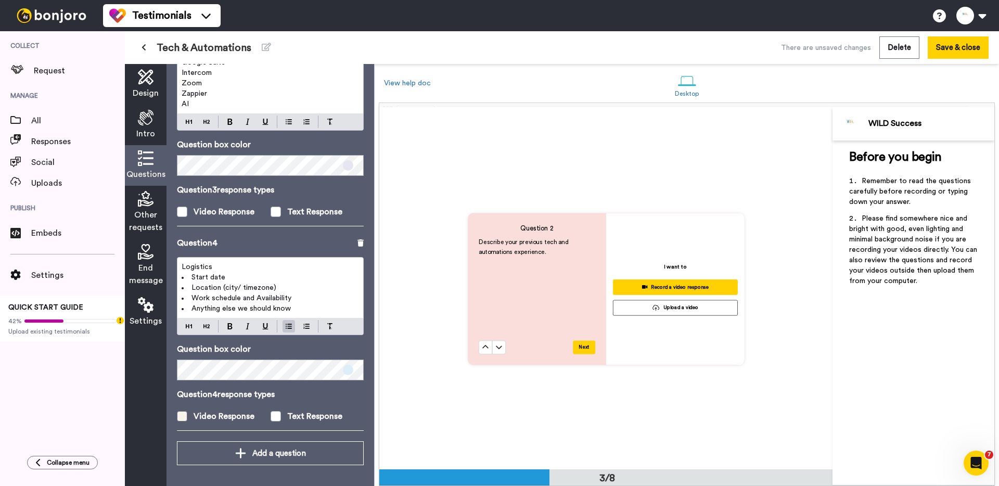
click at [221, 417] on div "Video Response" at bounding box center [224, 416] width 61 height 12
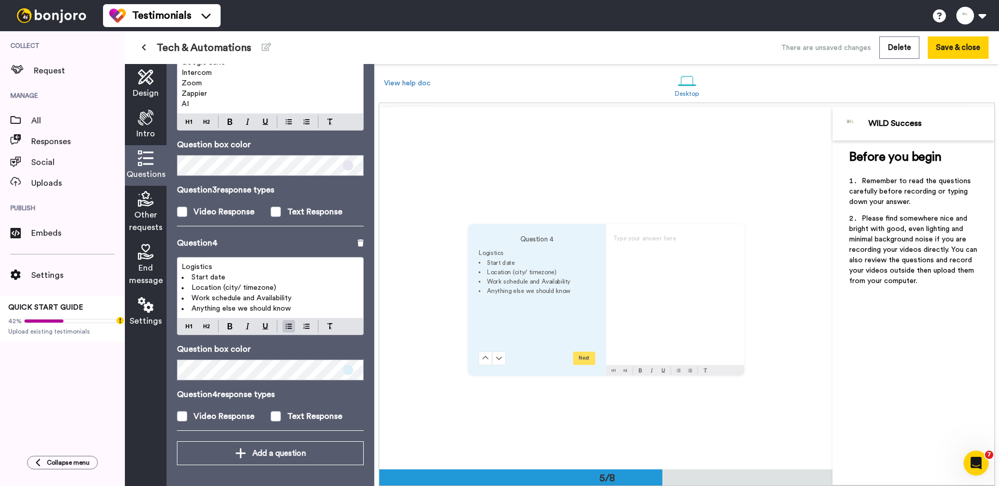
scroll to position [1447, 0]
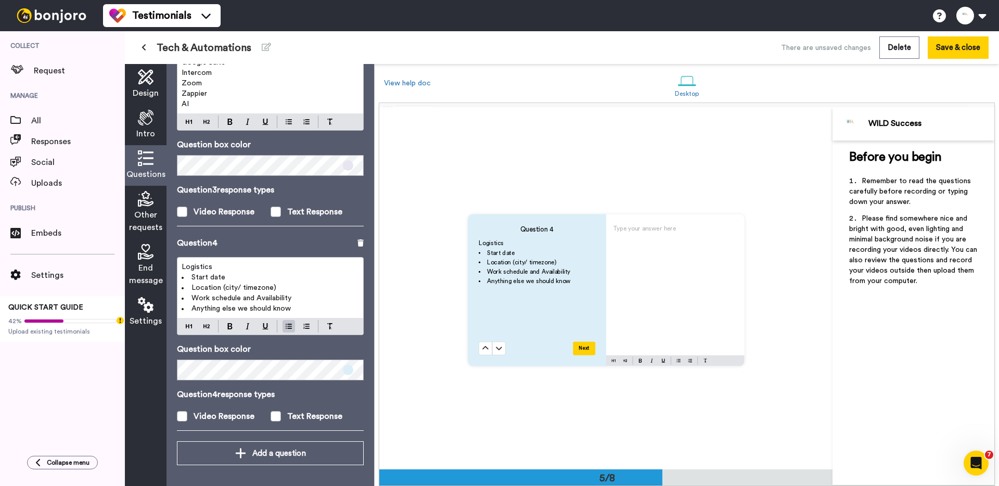
click at [154, 215] on span "Other requests" at bounding box center [145, 221] width 33 height 25
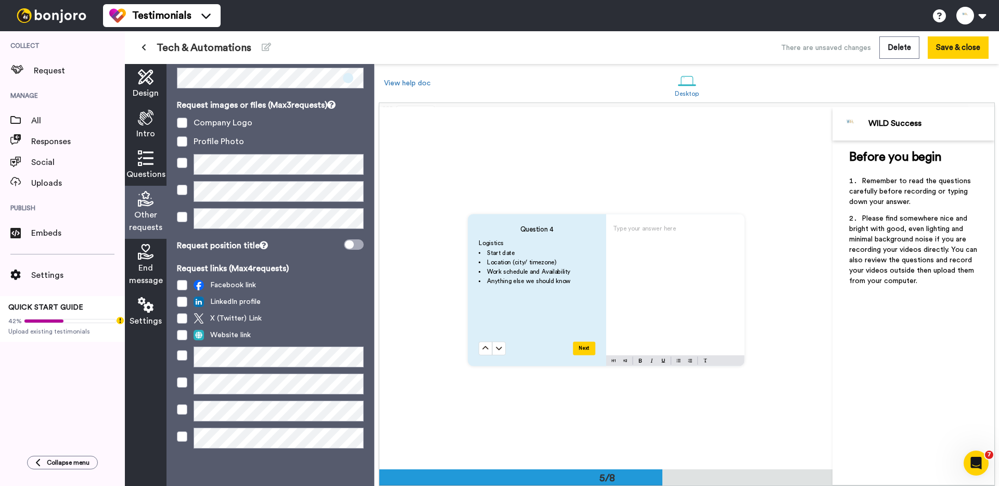
scroll to position [0, 0]
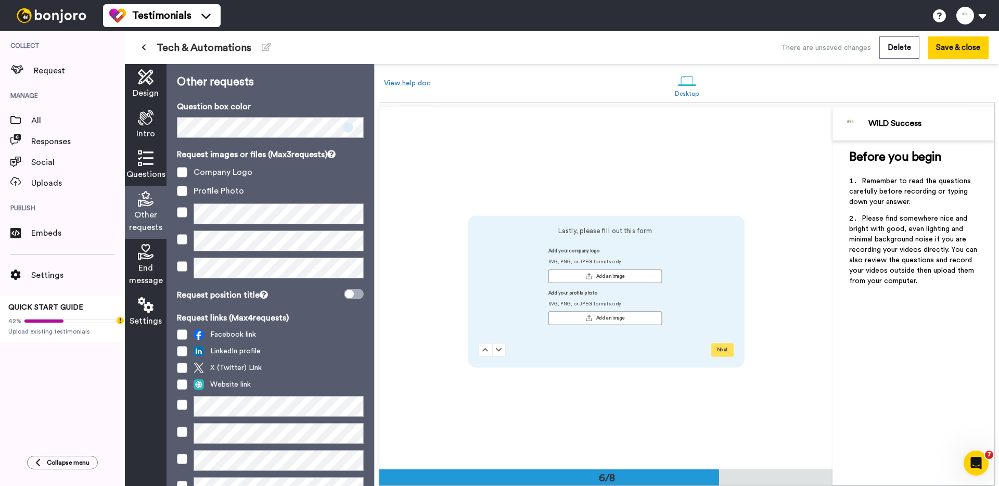
click at [140, 256] on icon at bounding box center [146, 252] width 16 height 16
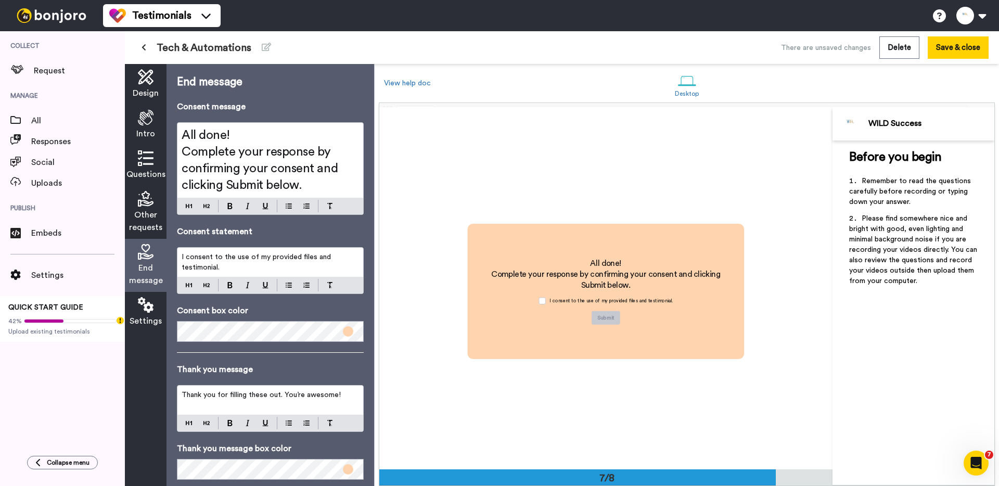
scroll to position [2170, 0]
click at [142, 217] on span "Other requests" at bounding box center [145, 221] width 33 height 25
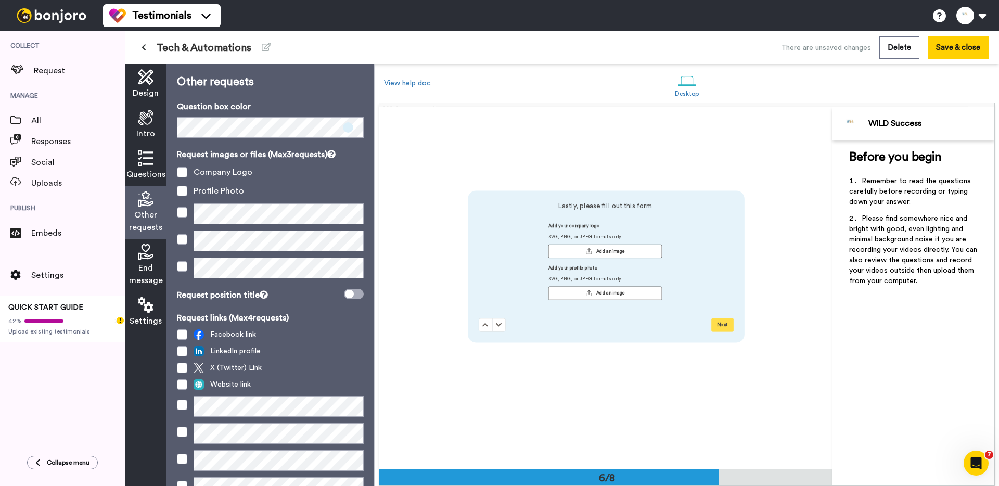
scroll to position [1808, 0]
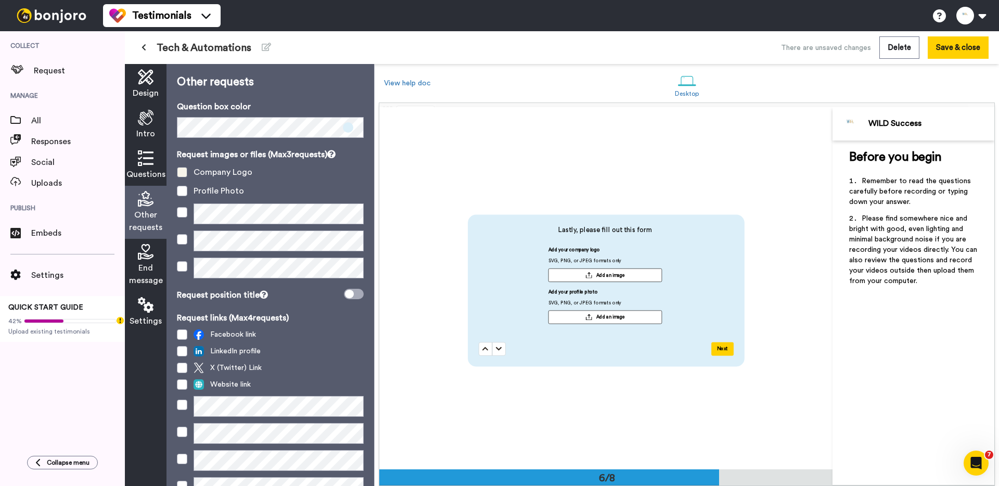
click at [182, 175] on span at bounding box center [182, 172] width 10 height 10
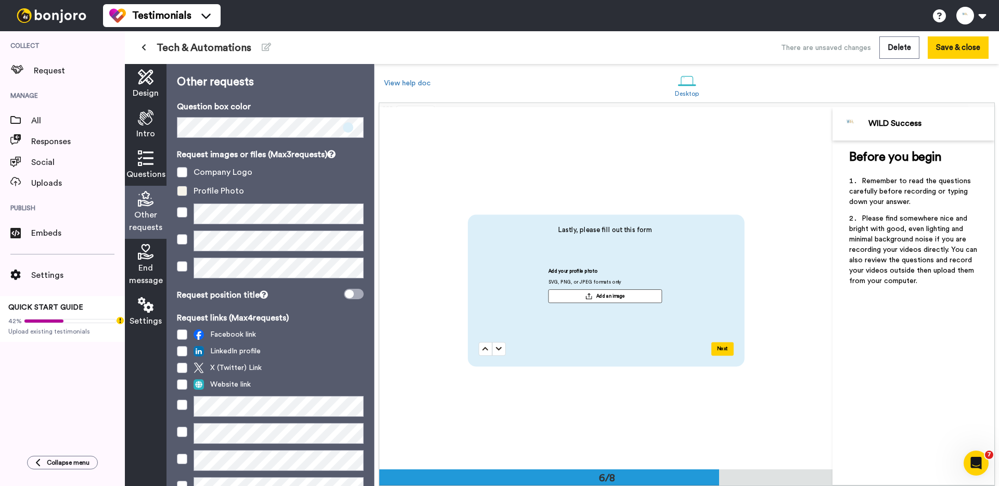
click at [181, 189] on span at bounding box center [182, 191] width 10 height 10
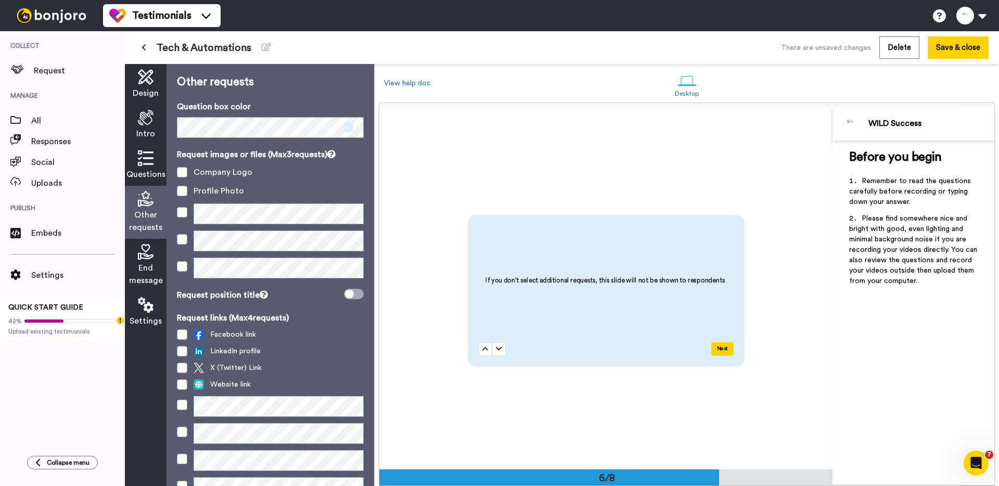
click at [147, 254] on icon at bounding box center [146, 252] width 16 height 16
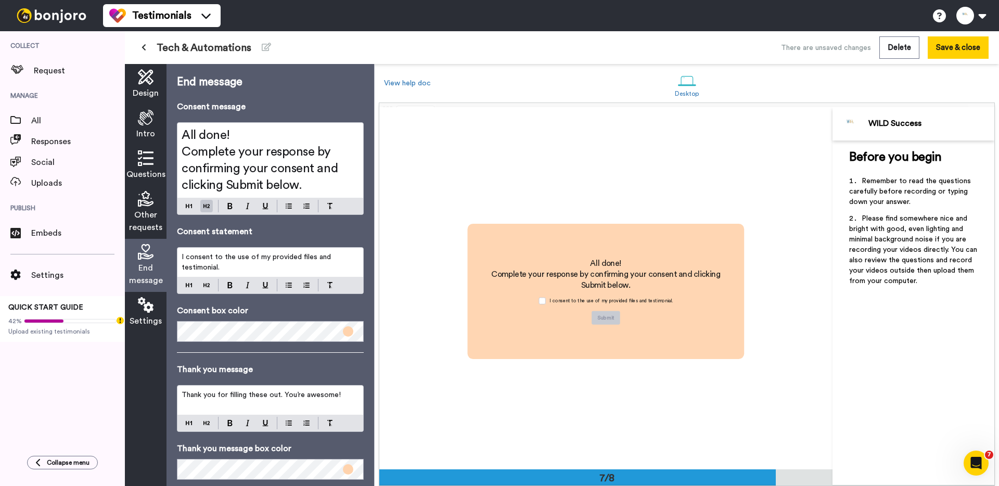
click at [241, 147] on span "Complete your response by confirming your consent and clicking Submit below." at bounding box center [261, 169] width 159 height 46
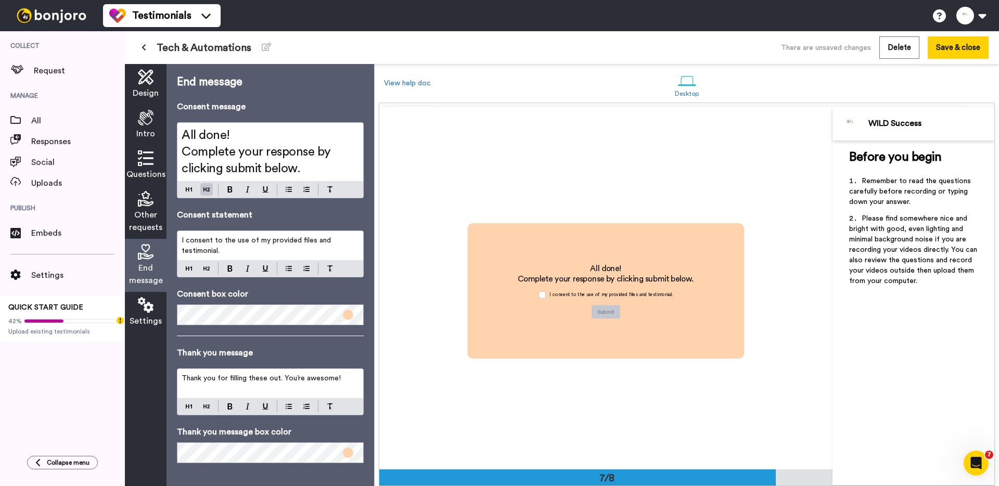
click at [253, 238] on span "I consent to the use of my provided files and testimonial." at bounding box center [257, 246] width 151 height 18
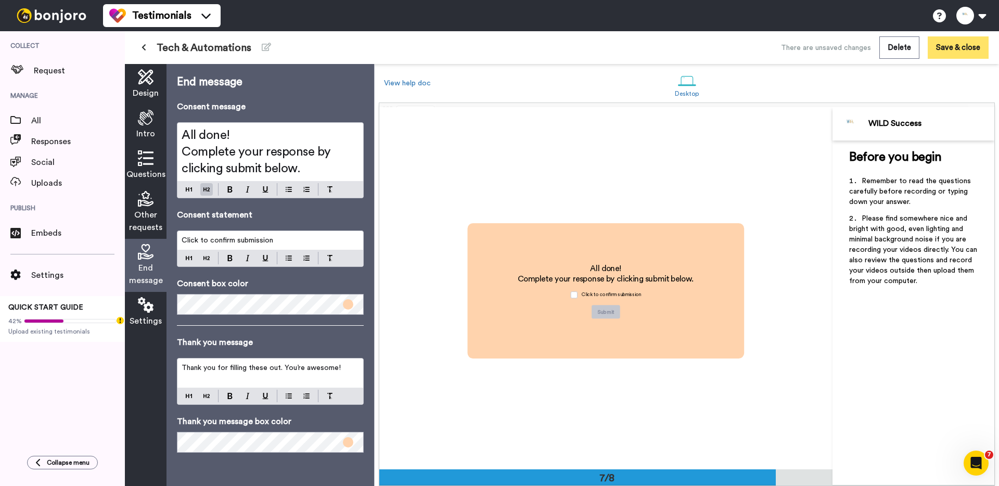
click at [959, 47] on button "Save & close" at bounding box center [958, 47] width 61 height 22
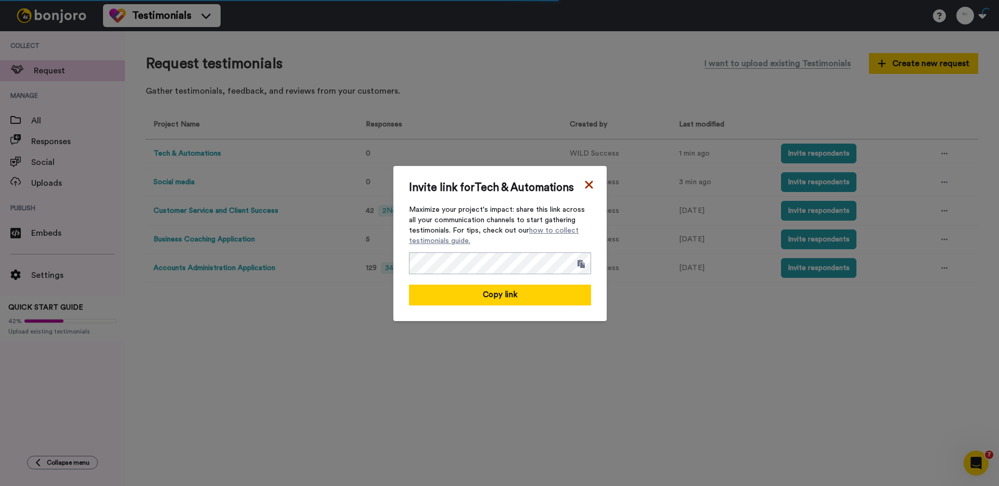
click at [588, 181] on icon at bounding box center [589, 184] width 10 height 12
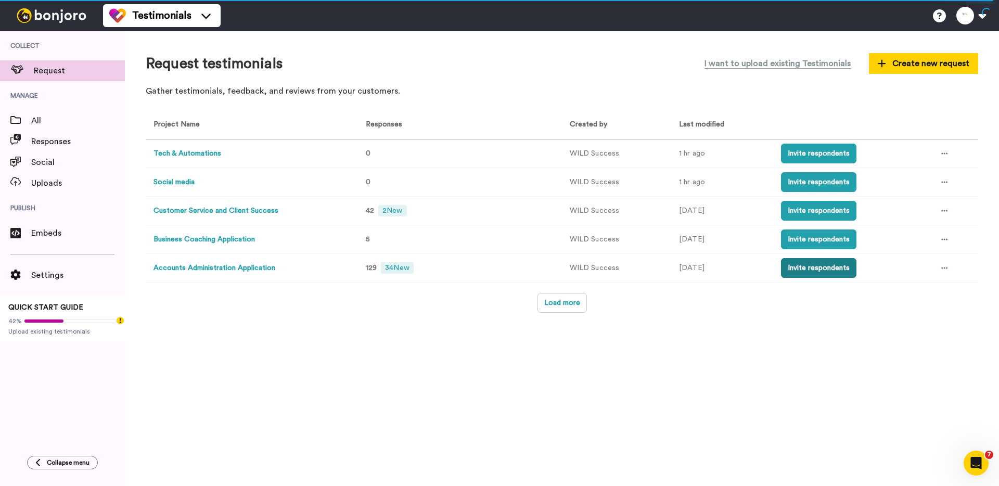
click at [820, 266] on button "Invite respondents" at bounding box center [818, 268] width 75 height 20
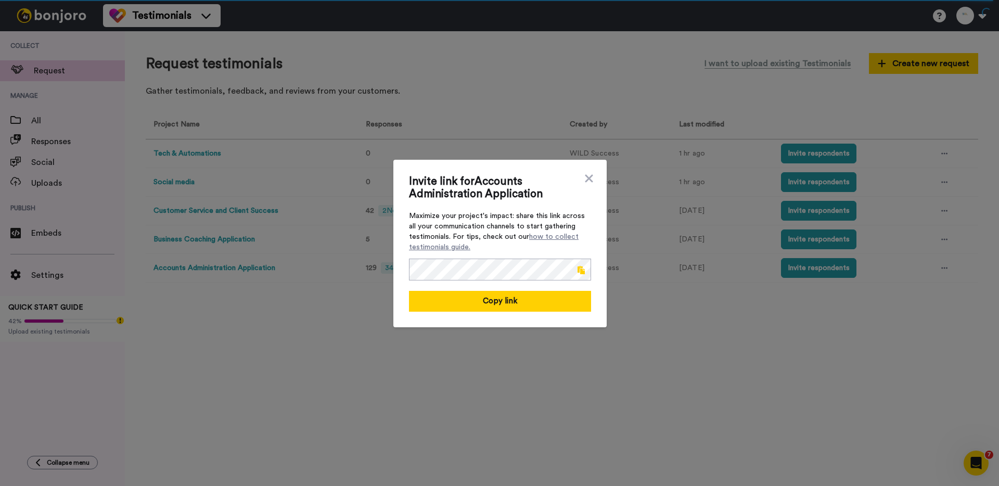
click at [584, 266] on span at bounding box center [580, 270] width 7 height 8
click at [265, 205] on div "Invite link for Accounts Administration Application Maximize your project's imp…" at bounding box center [499, 243] width 999 height 486
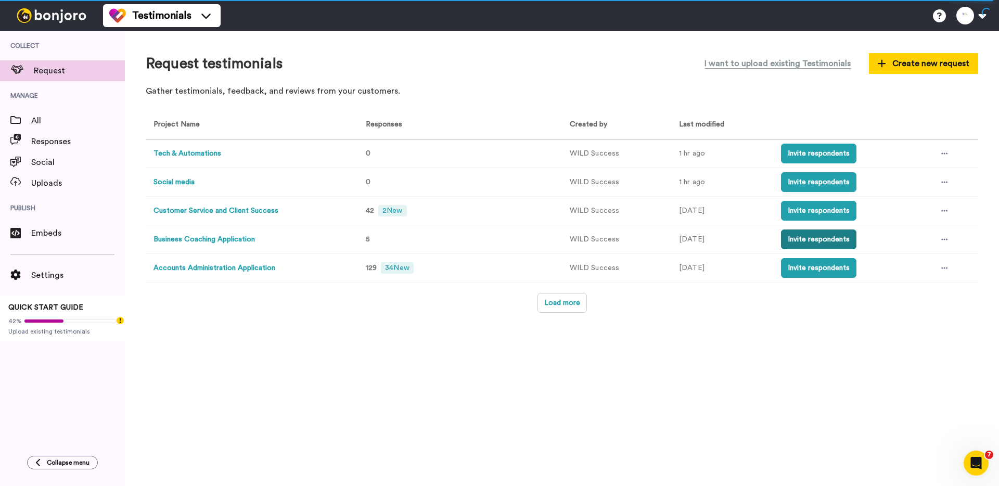
click at [803, 241] on button "Invite respondents" at bounding box center [818, 239] width 75 height 20
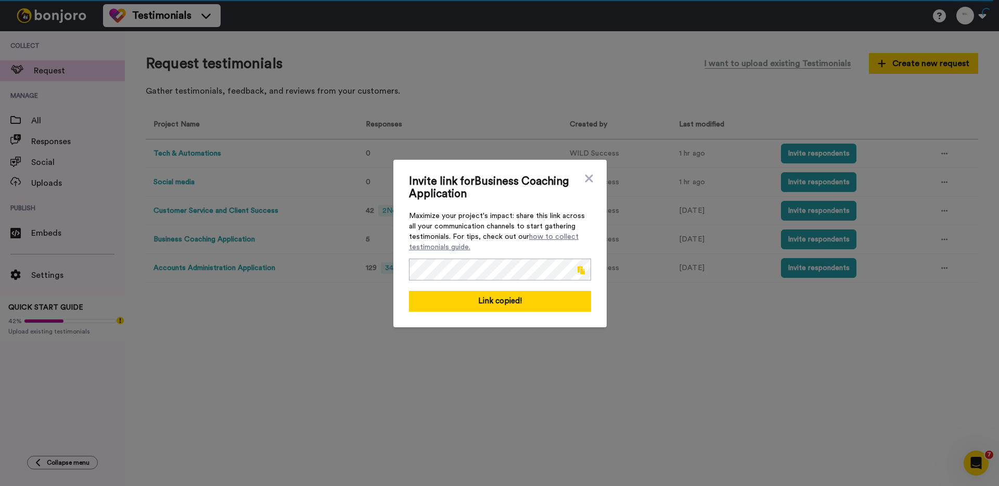
click at [704, 259] on div "Invite link for Business Coaching Application Maximize your project's impact: s…" at bounding box center [499, 243] width 999 height 486
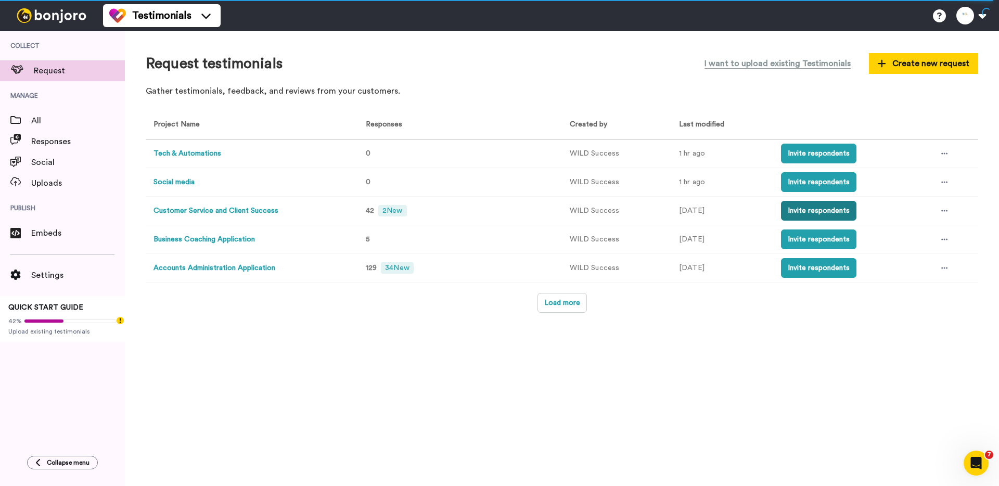
click at [794, 208] on button "Invite respondents" at bounding box center [818, 211] width 75 height 20
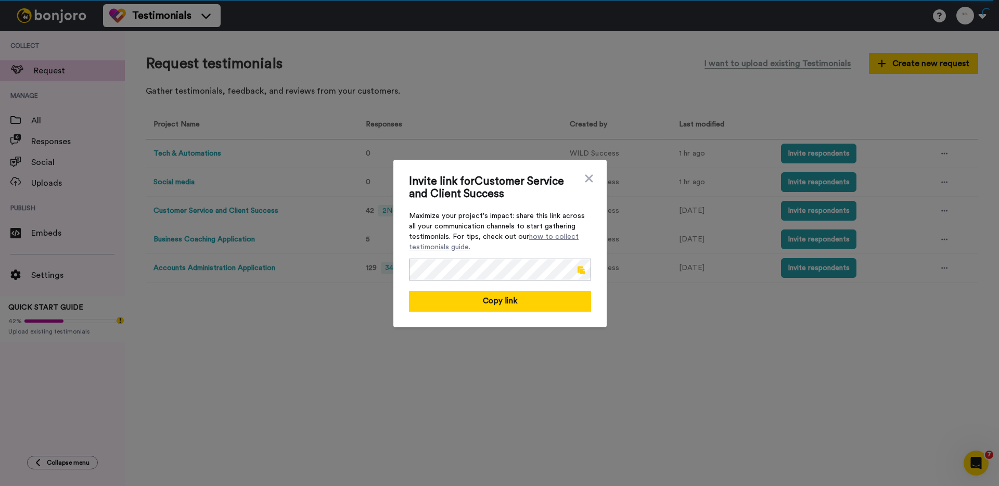
click at [579, 270] on span at bounding box center [580, 270] width 7 height 8
click at [641, 254] on div "Invite link for Customer Service and Client Success Maximize your project's imp…" at bounding box center [499, 243] width 999 height 486
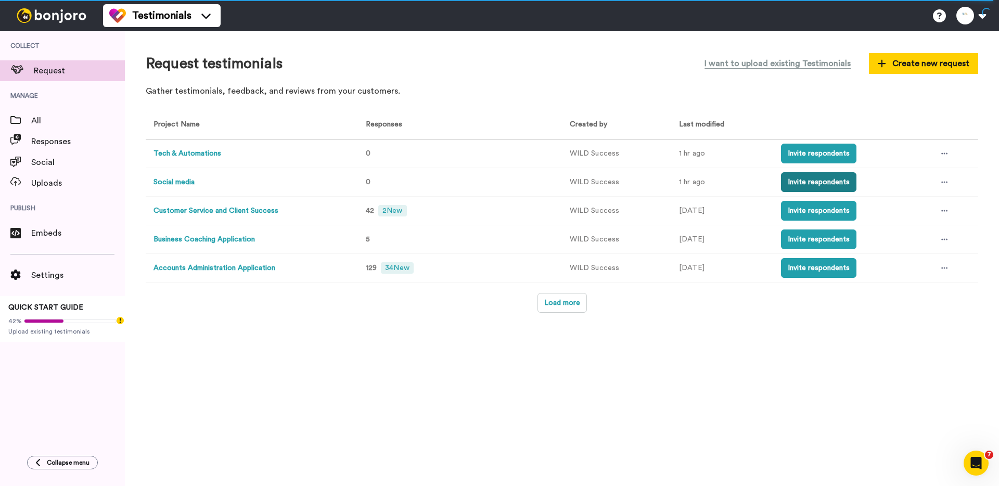
click at [821, 186] on button "Invite respondents" at bounding box center [818, 182] width 75 height 20
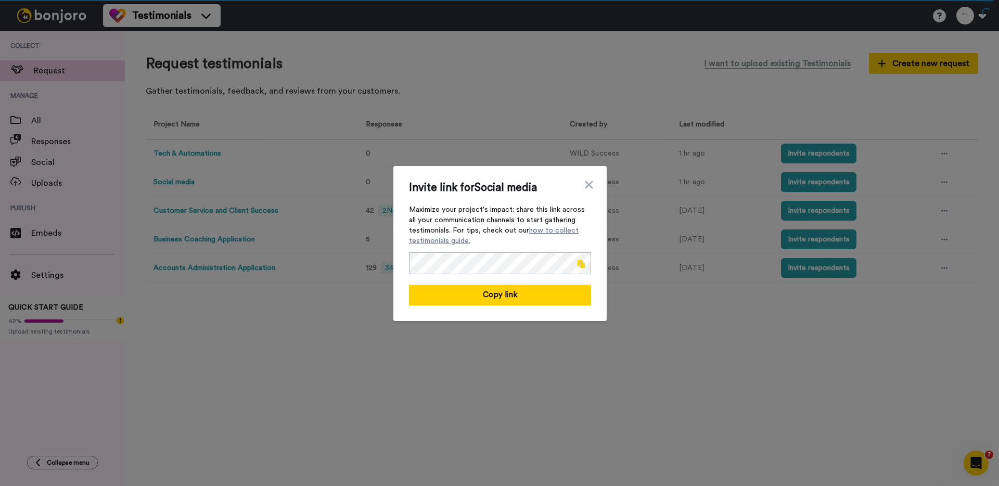
click at [580, 263] on span at bounding box center [580, 264] width 7 height 8
click at [678, 144] on div "Invite link for Social media Maximize your project's impact: share this link ac…" at bounding box center [499, 243] width 999 height 486
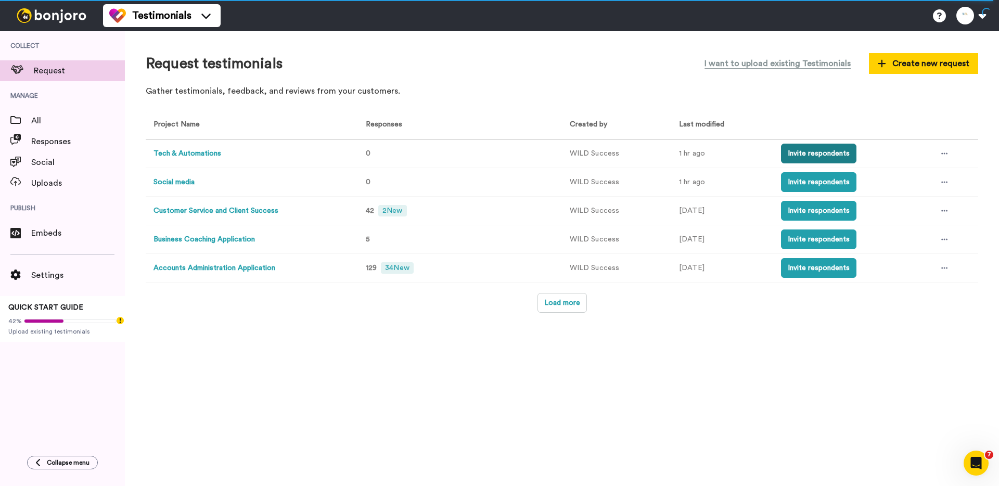
click at [808, 152] on button "Invite respondents" at bounding box center [818, 154] width 75 height 20
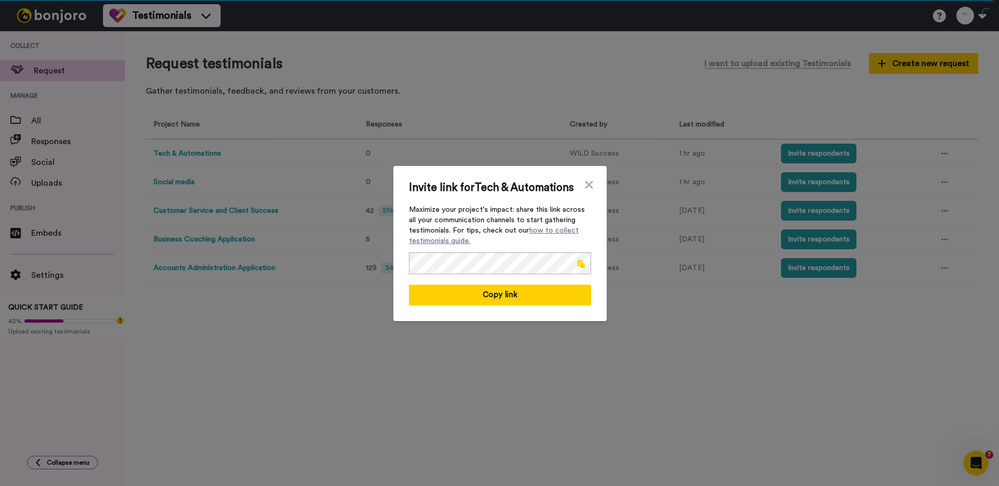
click at [580, 261] on span at bounding box center [580, 264] width 7 height 8
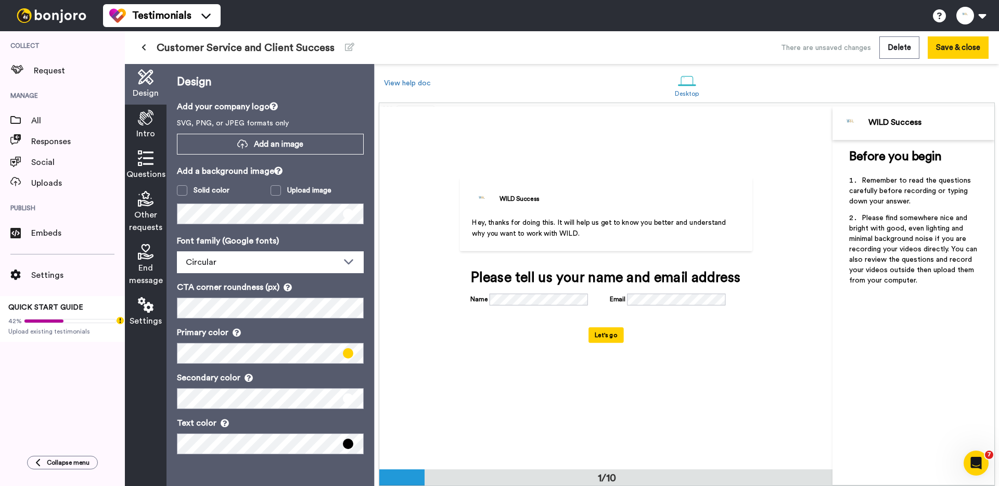
click at [141, 110] on div "Intro" at bounding box center [146, 125] width 42 height 41
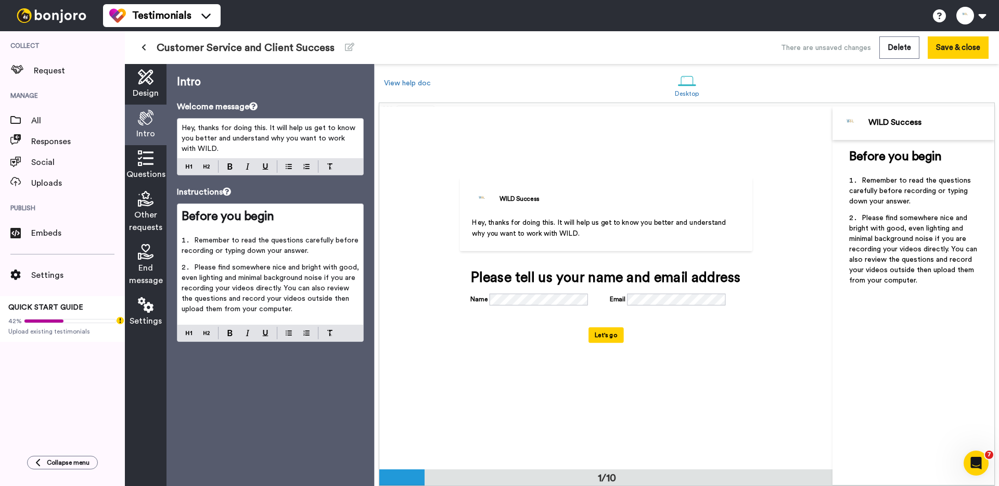
click at [252, 136] on span "Hey, thanks for doing this. It will help us get to know you better and understa…" at bounding box center [270, 138] width 176 height 28
click at [252, 137] on span "Hey, thanks for doing this. It will help us get to know you better and understa…" at bounding box center [270, 138] width 176 height 28
copy span "Hey, thanks for doing this. It will help us get to know you better and understa…"
click at [255, 275] on span "Please find somewhere nice and bright with good, even lighting and minimal back…" at bounding box center [271, 288] width 179 height 49
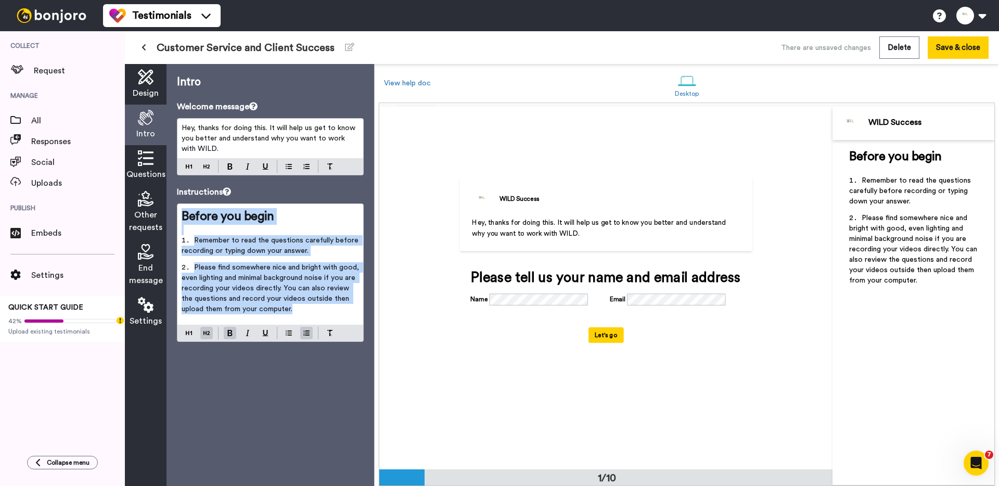
copy div "Before you begin ﻿ Remember to read the questions carefully before recording or…"
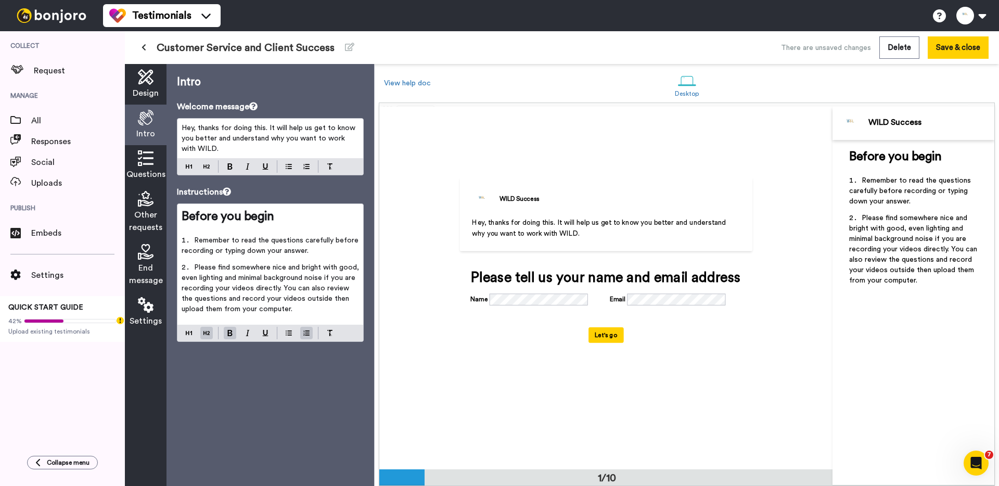
click at [143, 161] on icon at bounding box center [146, 158] width 16 height 16
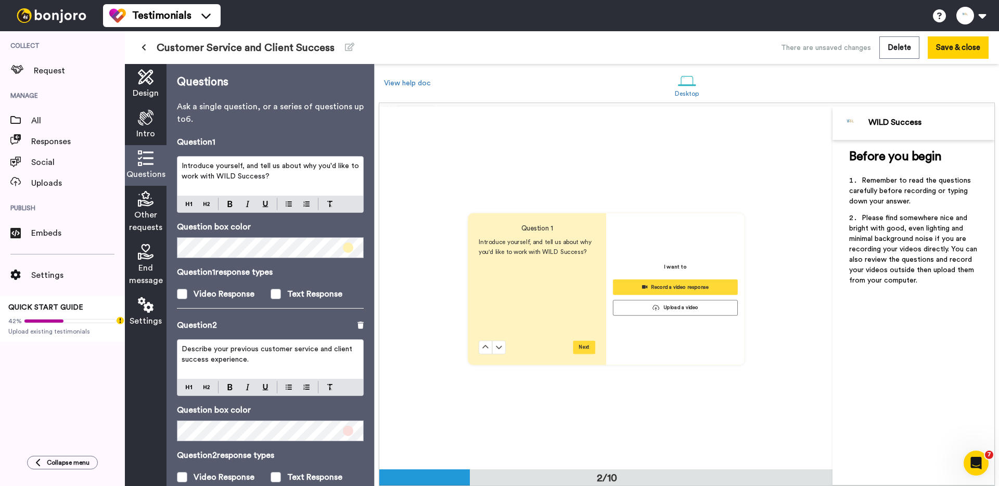
scroll to position [363, 0]
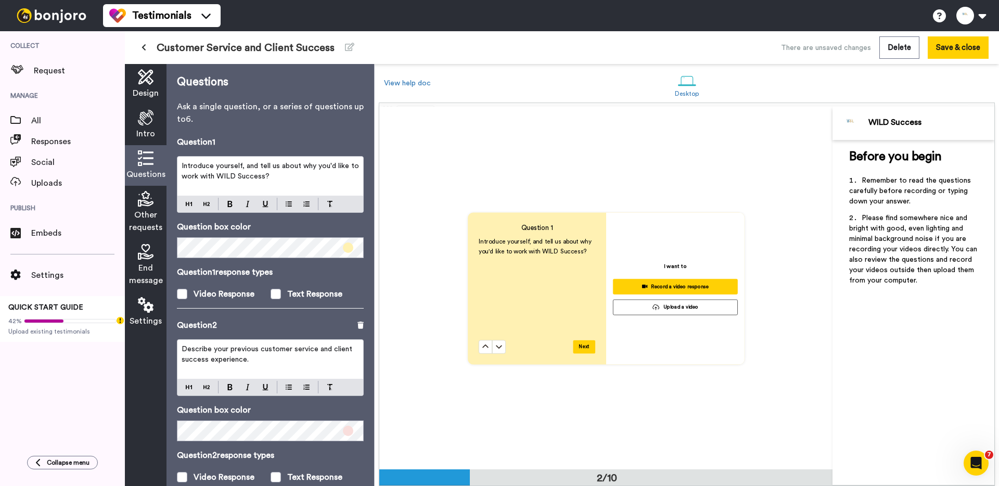
click at [246, 181] on p "Introduce yourself, and tell us about why you'd like to work with WILD Success?" at bounding box center [270, 171] width 177 height 21
click at [246, 180] on span "Introduce yourself, and tell us about why you'd like to work with WILD Success?" at bounding box center [271, 171] width 179 height 18
copy span "Introduce yourself, and tell us about why you'd like to work with WILD Success?"
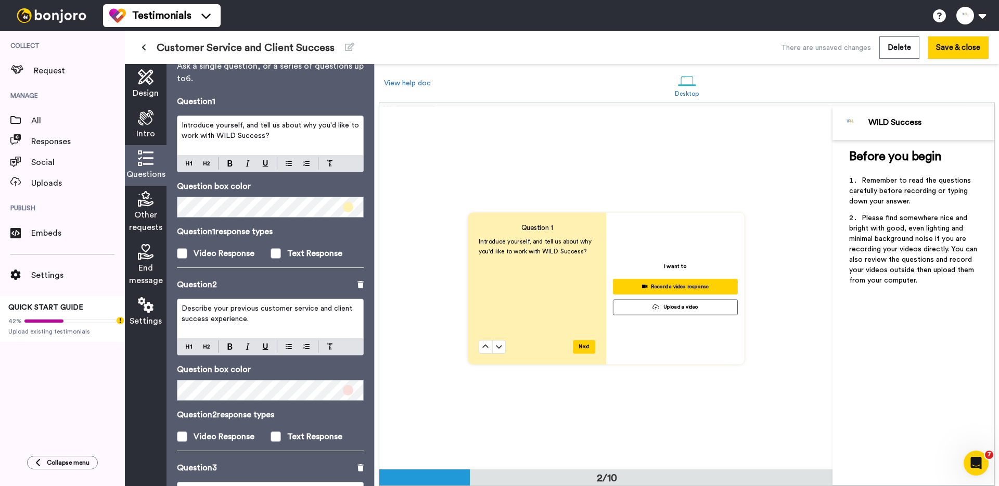
click at [253, 311] on span "Describe your previous customer service and client success experience." at bounding box center [268, 314] width 173 height 18
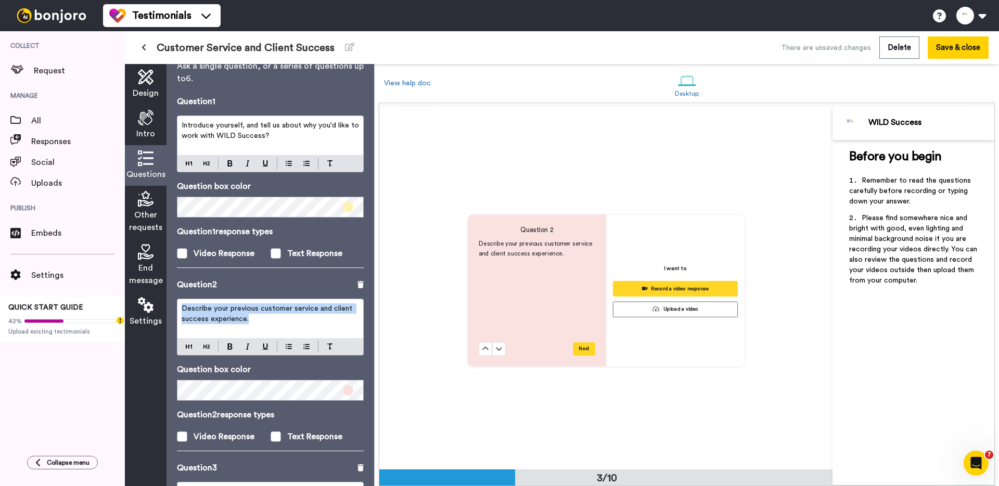
scroll to position [725, 0]
copy span "Describe your previous customer service and client success experience."
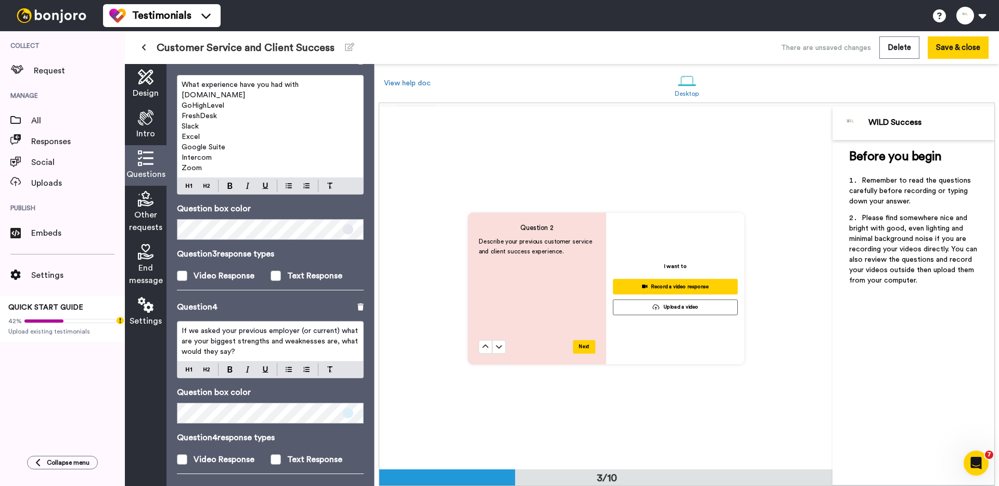
scroll to position [387, 0]
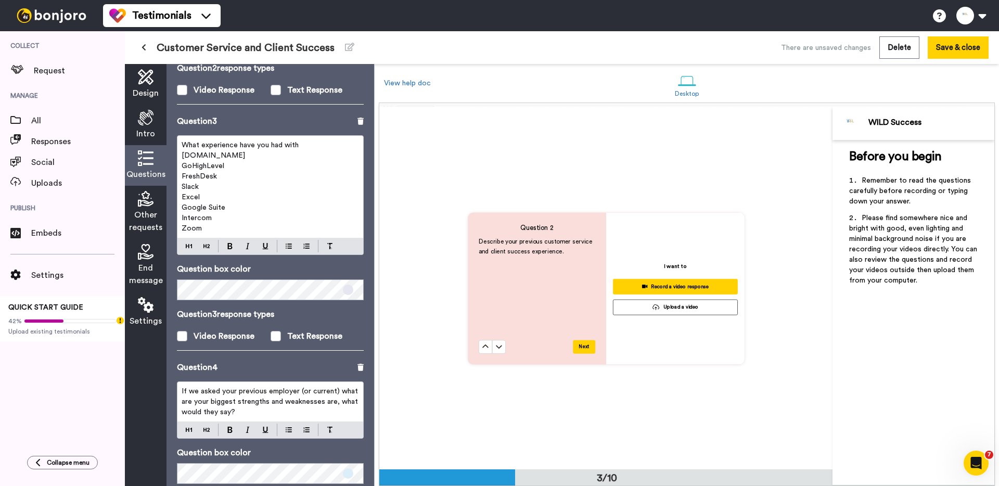
click at [253, 216] on p "Intercom" at bounding box center [270, 218] width 177 height 10
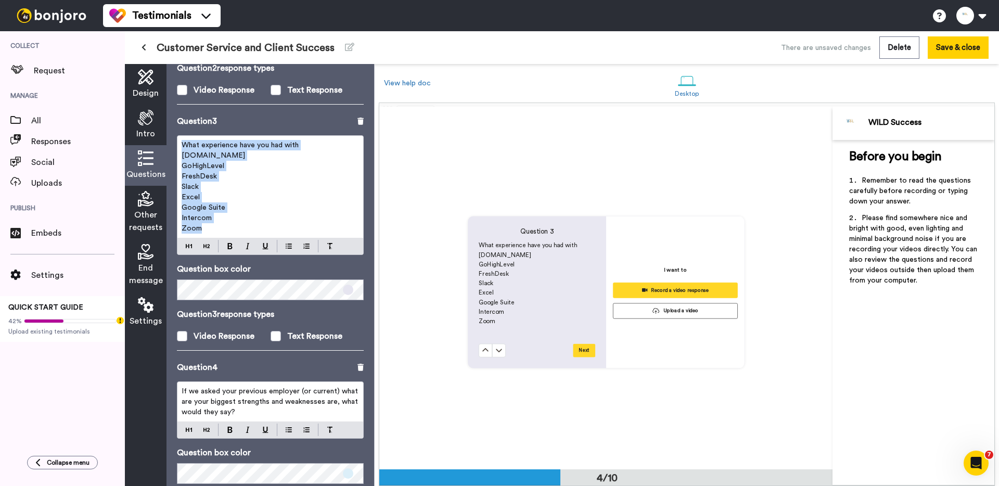
scroll to position [1088, 0]
copy div "What experience have you had with [DOMAIN_NAME] GoHighLevel FreshDesk Slack Exc…"
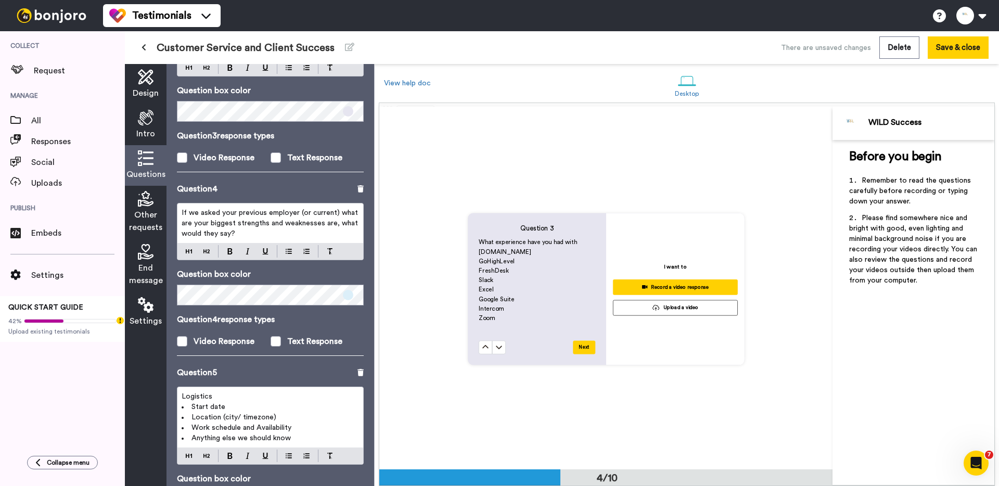
scroll to position [581, 0]
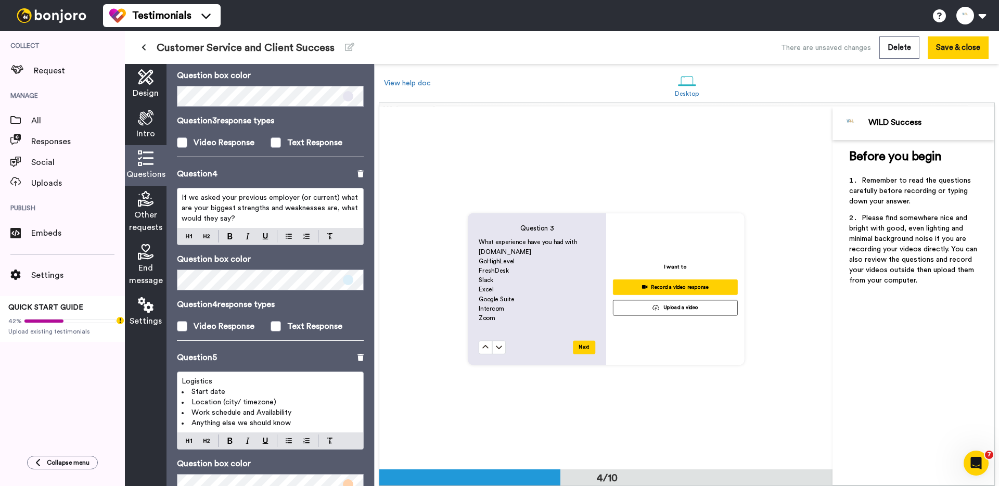
click at [247, 204] on span "If we asked your previous employer (or current) what are your biggest strengths…" at bounding box center [271, 208] width 178 height 28
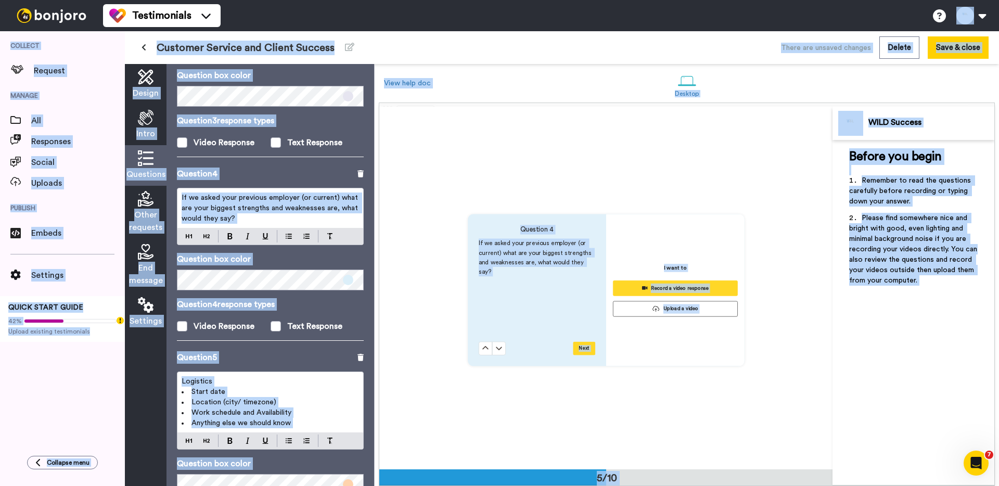
scroll to position [1450, 0]
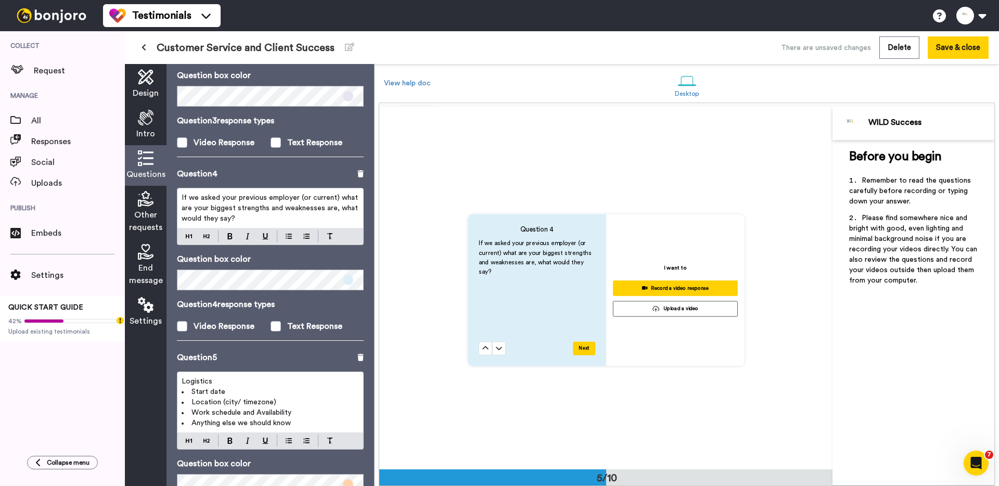
click at [256, 215] on p "If we asked your previous employer (or current) what are your biggest strengths…" at bounding box center [270, 207] width 177 height 31
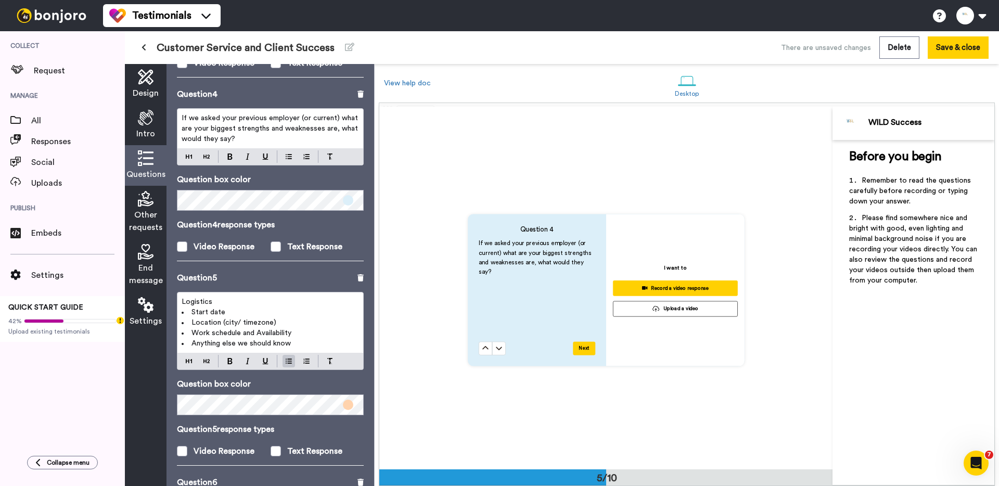
click at [251, 331] on span "Work schedule and Availability" at bounding box center [241, 332] width 100 height 7
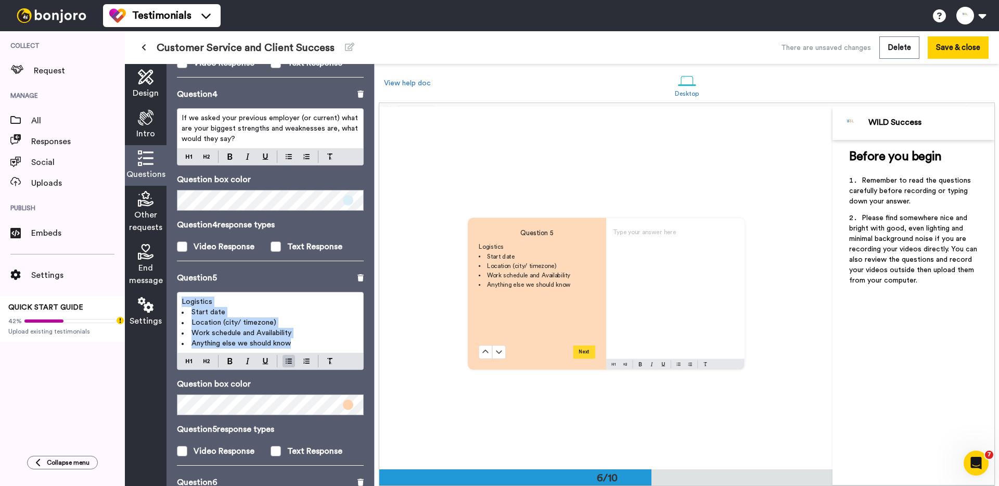
scroll to position [1812, 0]
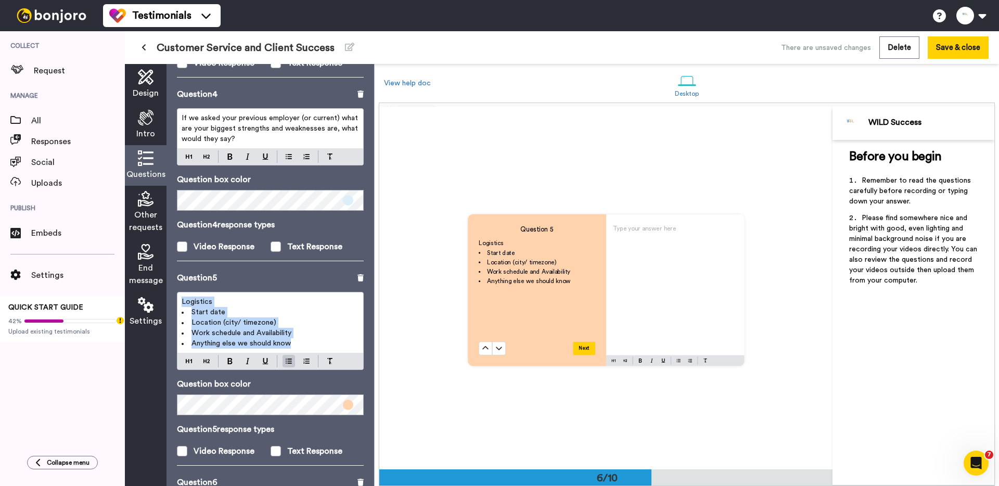
copy div "Logistics Start date Location (city/ timezone) Work schedule and Availability A…"
click at [145, 208] on div "Other requests" at bounding box center [146, 212] width 42 height 53
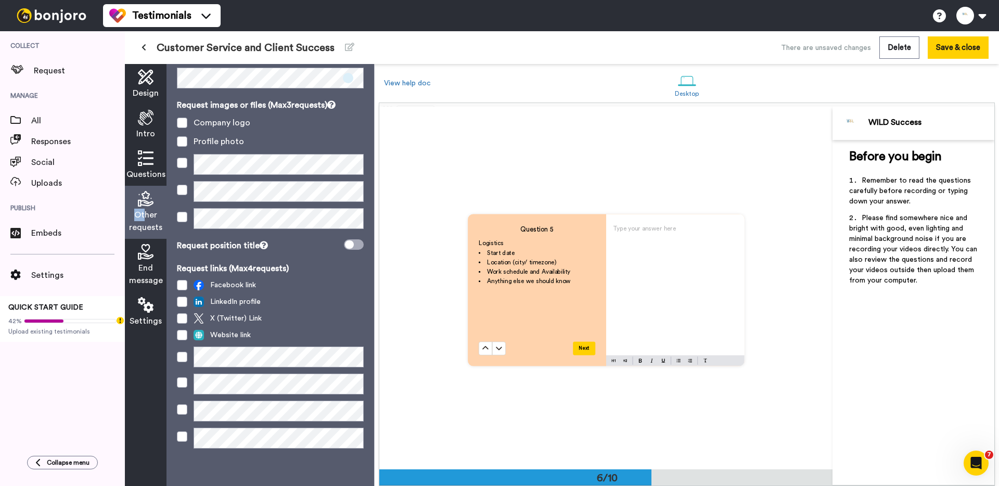
scroll to position [0, 0]
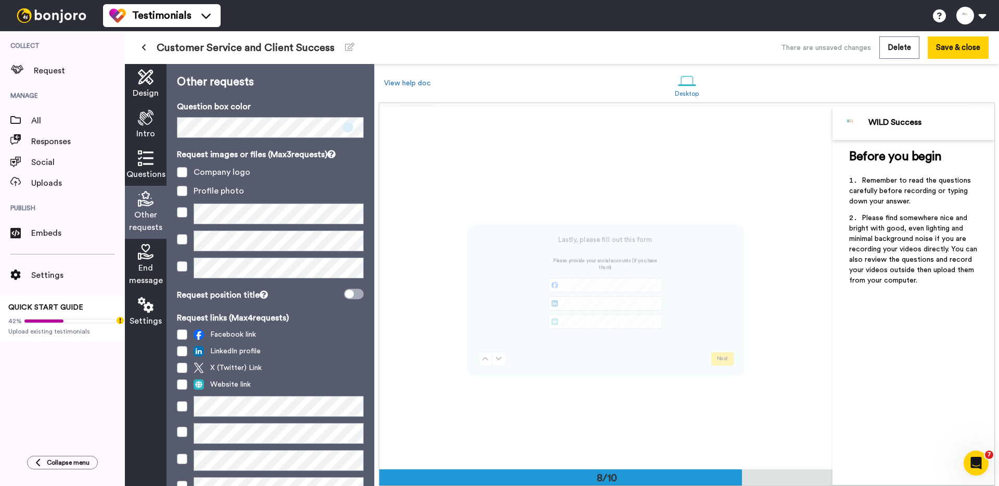
click at [145, 247] on icon at bounding box center [146, 252] width 16 height 16
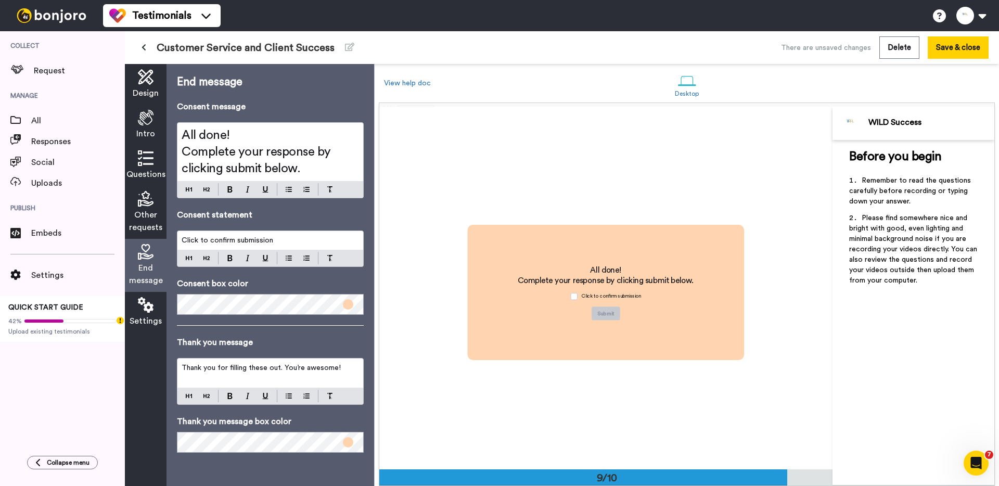
scroll to position [2900, 0]
click at [267, 159] on span "Complete your response by clicking submit below." at bounding box center [258, 160] width 152 height 29
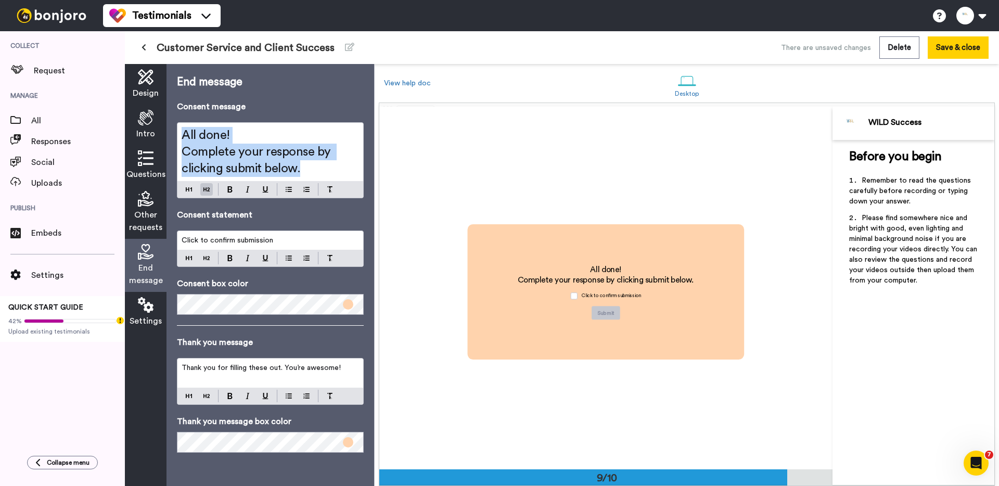
copy div "All done! Complete your response by clicking submit below."
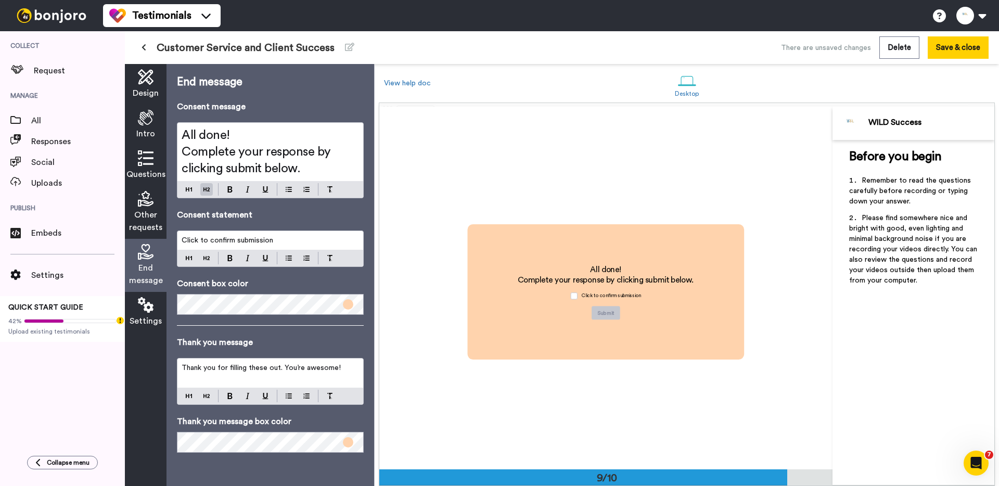
click at [262, 369] on span "Thank you for filling these out. You’re awesome!" at bounding box center [261, 367] width 159 height 7
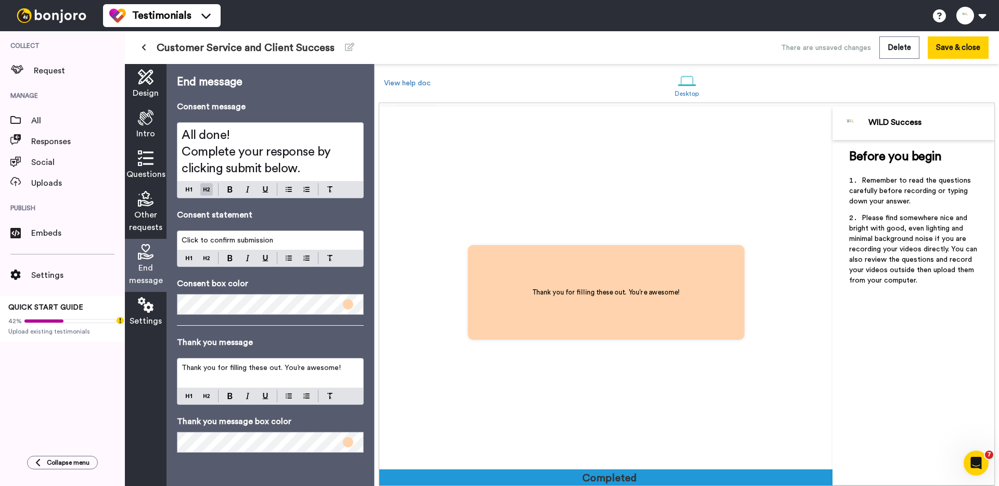
click at [255, 237] on span "Click to confirm submission" at bounding box center [228, 240] width 92 height 7
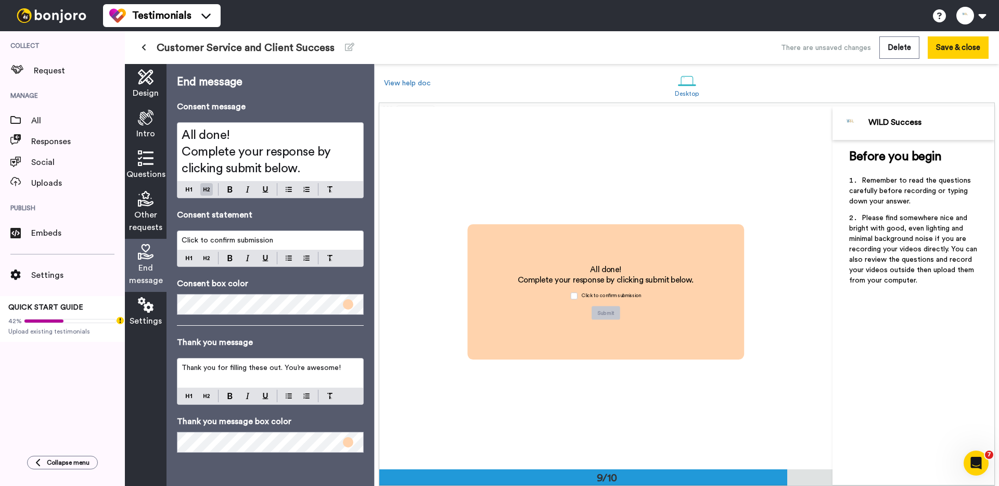
click at [259, 238] on span "Click to confirm submission" at bounding box center [228, 240] width 92 height 7
copy span "Click to confirm submission"
click at [147, 78] on icon at bounding box center [146, 77] width 16 height 16
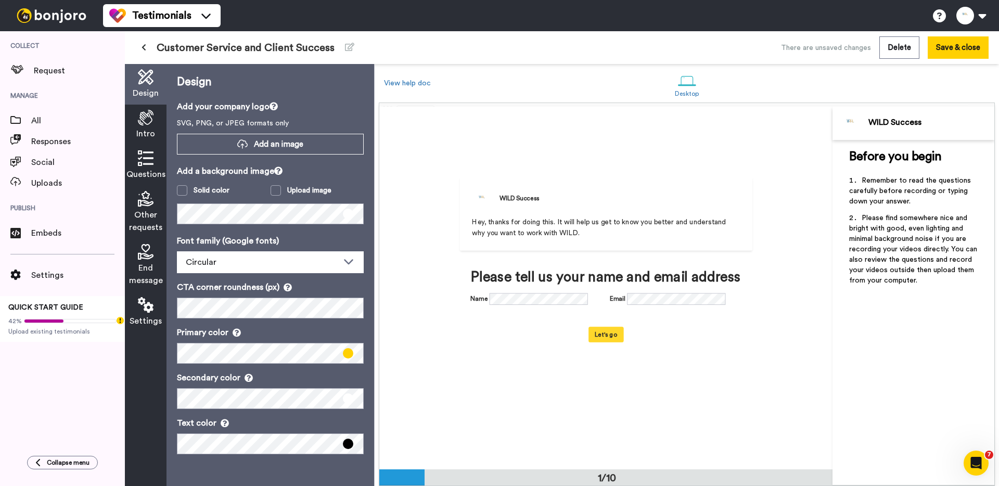
scroll to position [0, 0]
click at [152, 133] on span "Intro" at bounding box center [145, 133] width 19 height 12
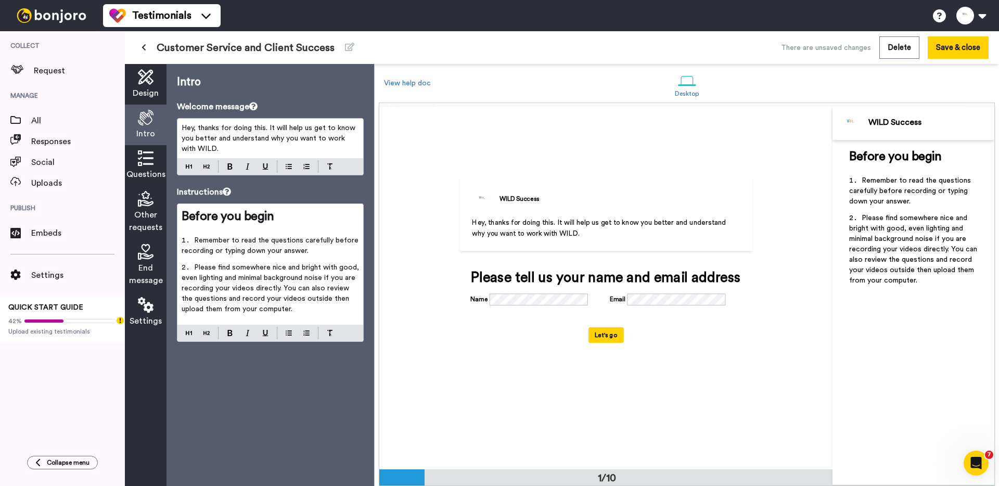
click at [258, 153] on p "Hey, thanks for doing this. It will help us get to know you better and understa…" at bounding box center [270, 138] width 177 height 31
copy span "Hey, thanks for doing this. It will help us get to know you better and understa…"
click at [228, 260] on li "Remember to read the questions carefully before recording or typing down your a…" at bounding box center [270, 248] width 177 height 27
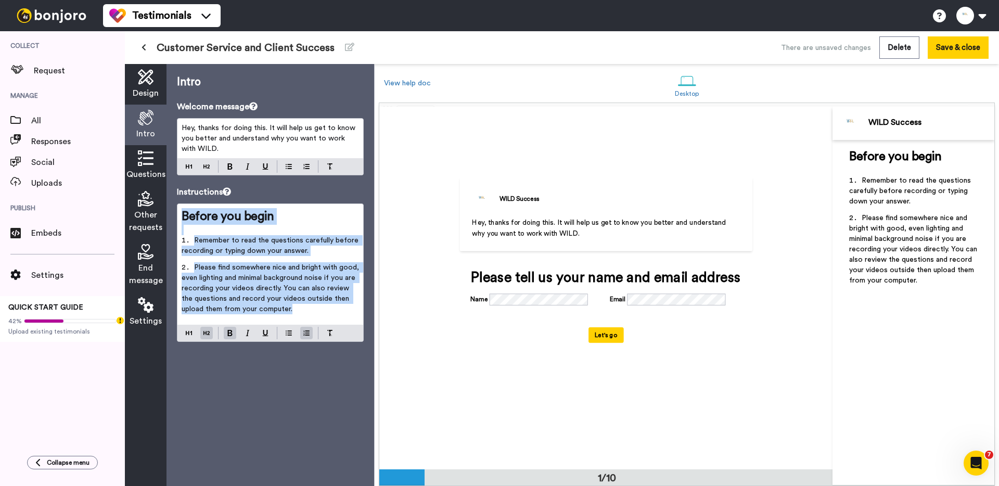
copy div "Before you begin ﻿ Remember to read the questions carefully before recording or…"
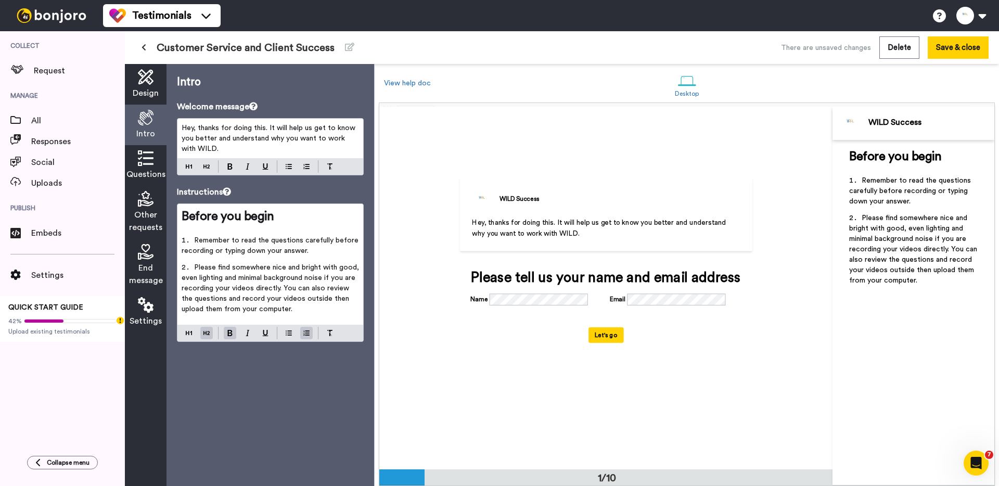
click at [131, 161] on div "Questions" at bounding box center [146, 165] width 42 height 41
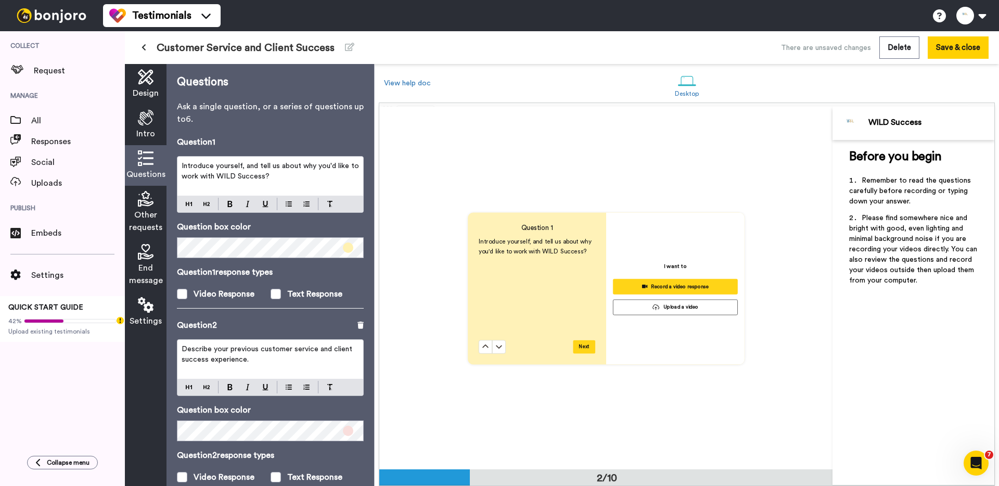
scroll to position [363, 0]
click at [225, 159] on div "Introduce yourself, and tell us about why you'd like to work with WILD Success?" at bounding box center [270, 176] width 186 height 39
click at [248, 361] on p "Describe your previous customer service and client success experience." at bounding box center [270, 354] width 177 height 21
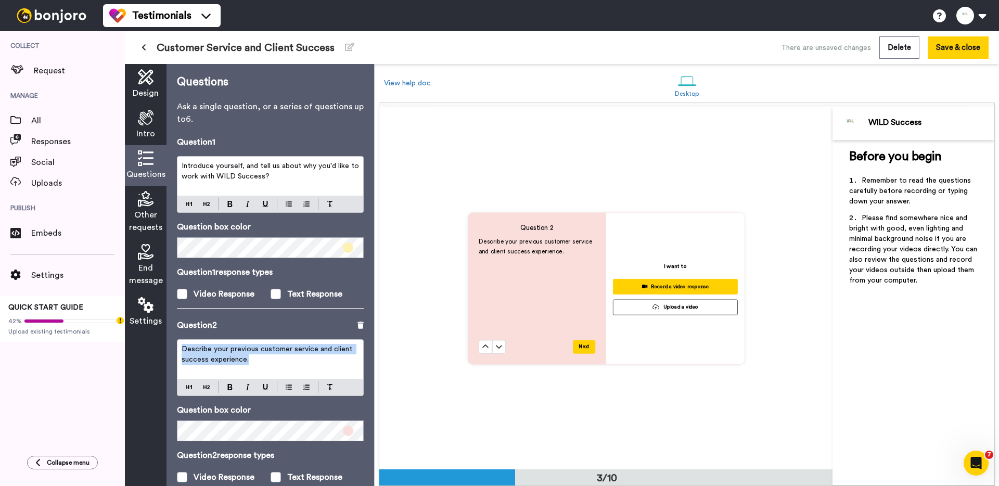
scroll to position [300, 0]
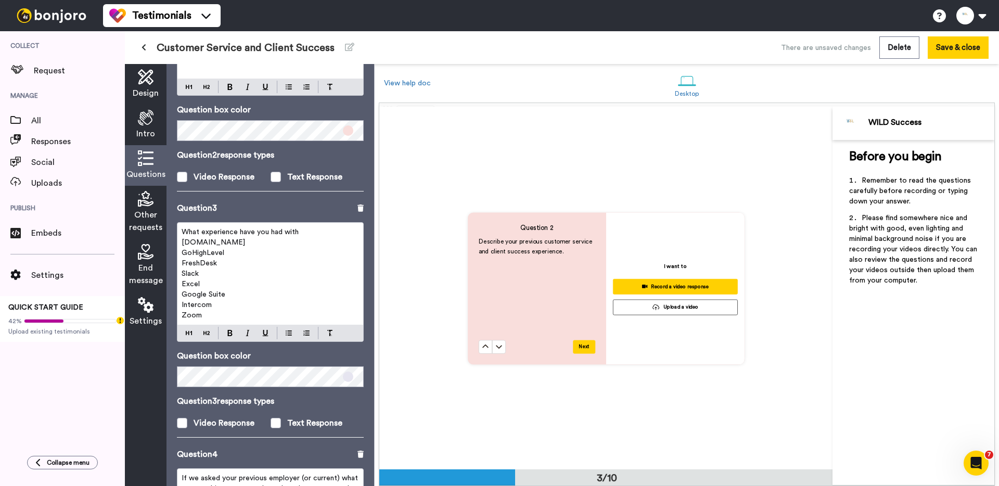
click at [229, 246] on p "[DOMAIN_NAME]" at bounding box center [270, 242] width 177 height 10
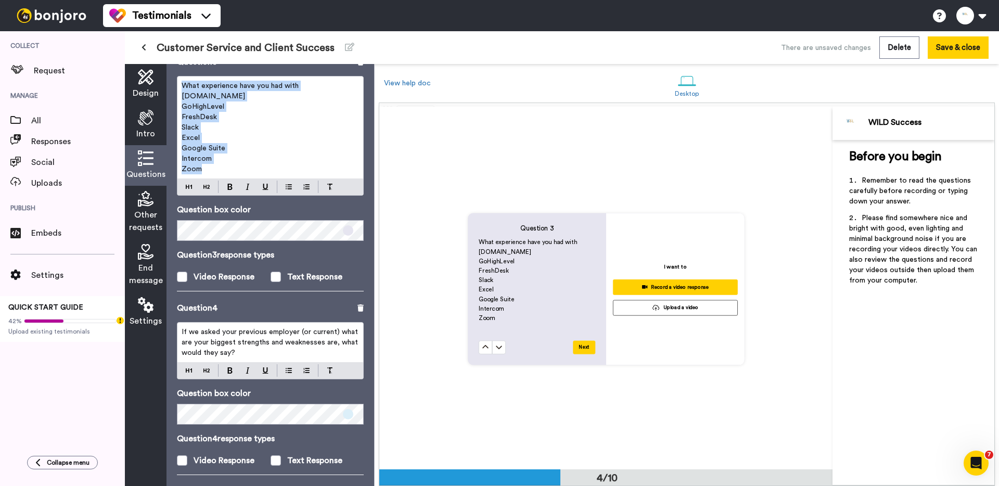
scroll to position [470, 0]
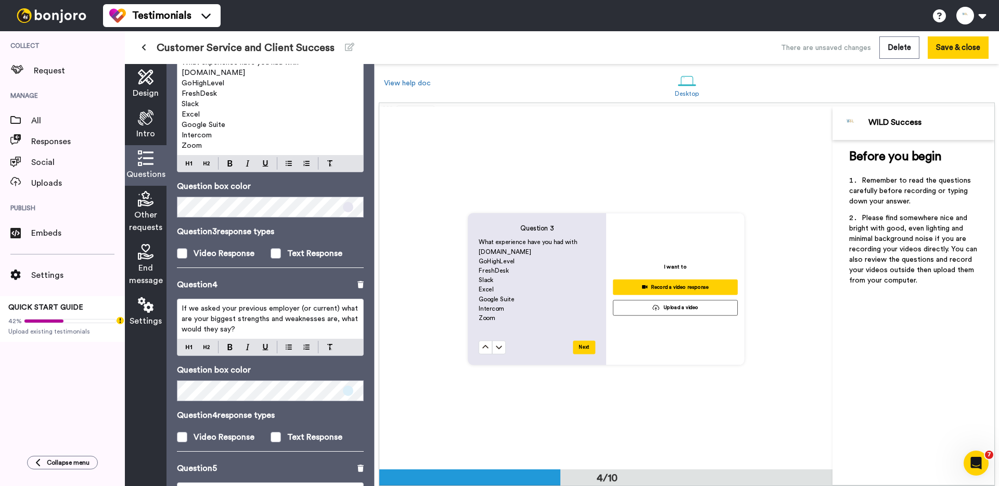
click at [228, 313] on span "If we asked your previous employer (or current) what are your biggest strengths…" at bounding box center [271, 319] width 178 height 28
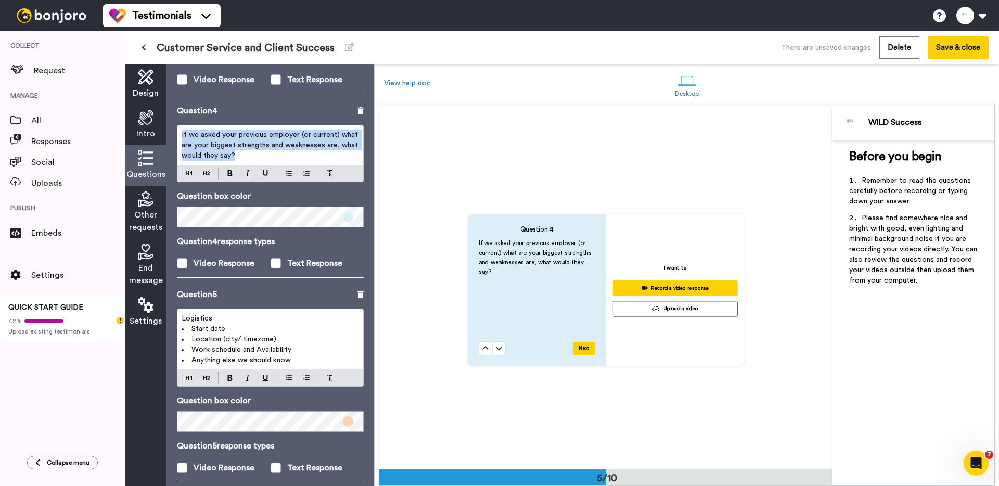
scroll to position [681, 0]
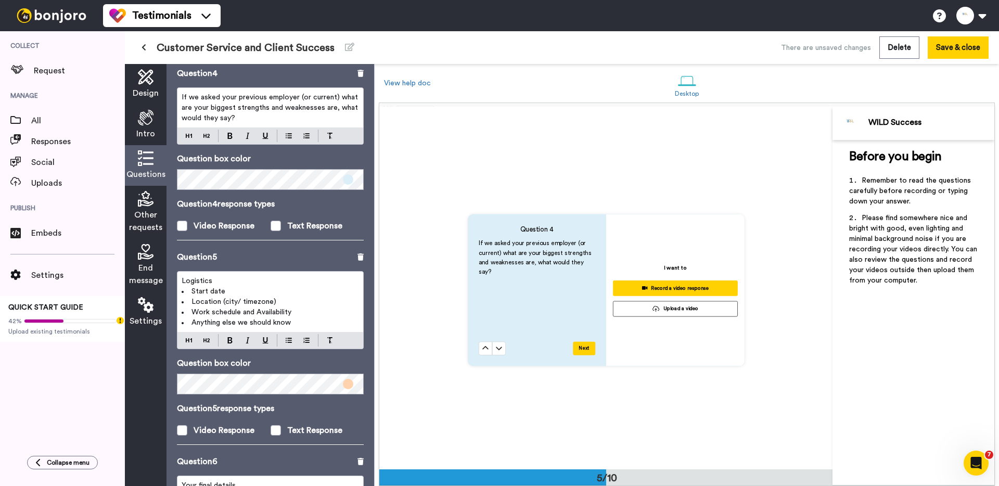
click at [227, 324] on span "Anything else we should know" at bounding box center [240, 322] width 99 height 7
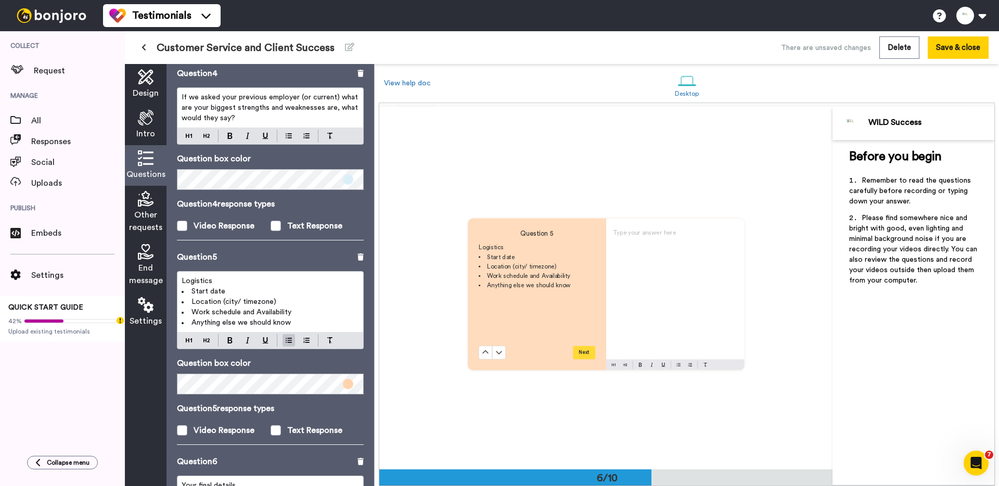
scroll to position [1812, 0]
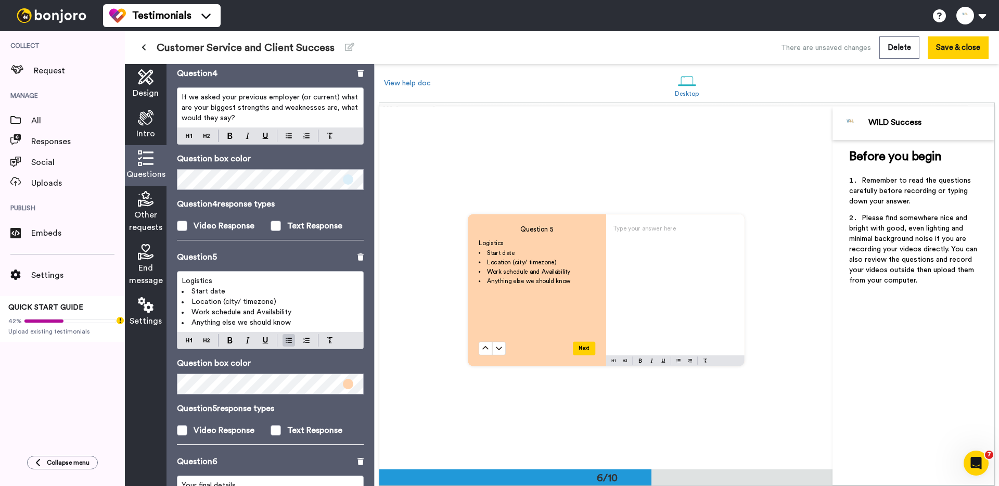
click at [239, 314] on span "Work schedule and Availability" at bounding box center [241, 311] width 100 height 7
click at [147, 267] on span "End message" at bounding box center [146, 274] width 34 height 25
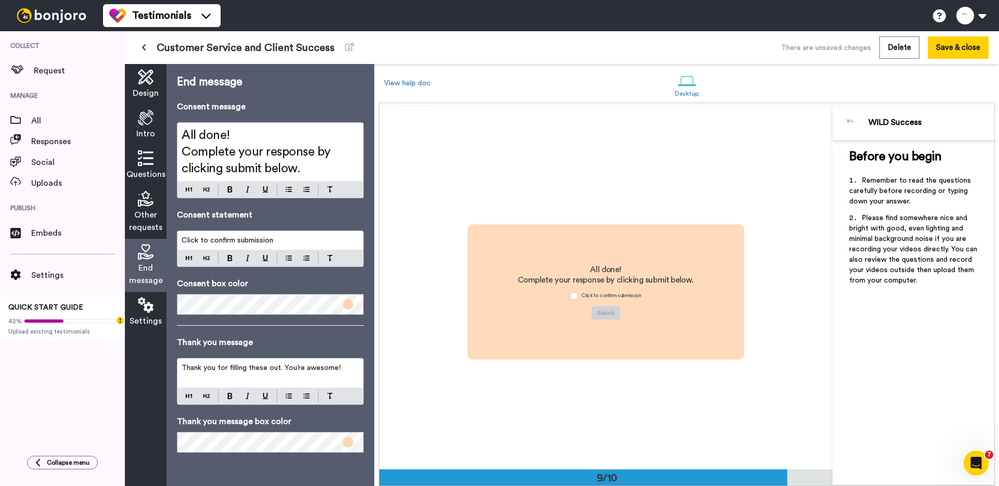
scroll to position [2900, 0]
click at [256, 136] on h2 "All done!" at bounding box center [270, 135] width 177 height 17
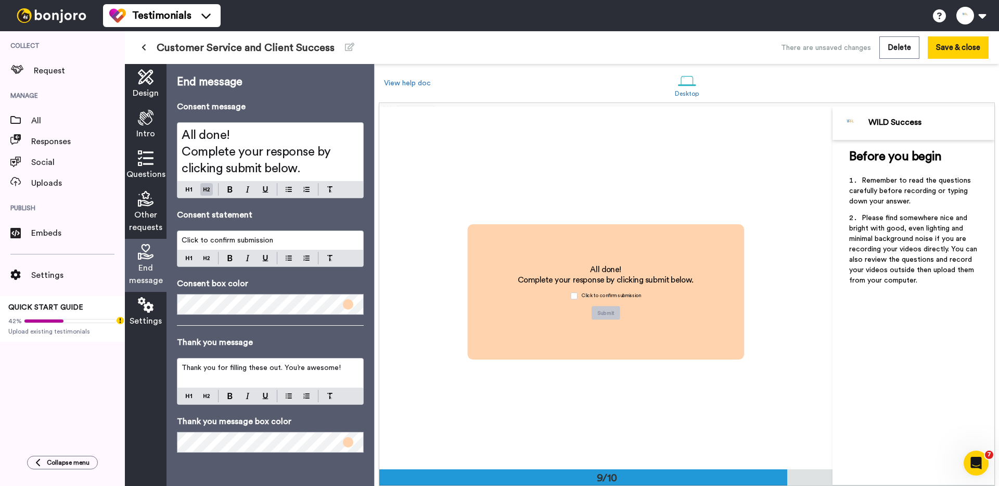
click at [268, 231] on div "Click to confirm submission" at bounding box center [270, 240] width 186 height 19
